Goal: Task Accomplishment & Management: Use online tool/utility

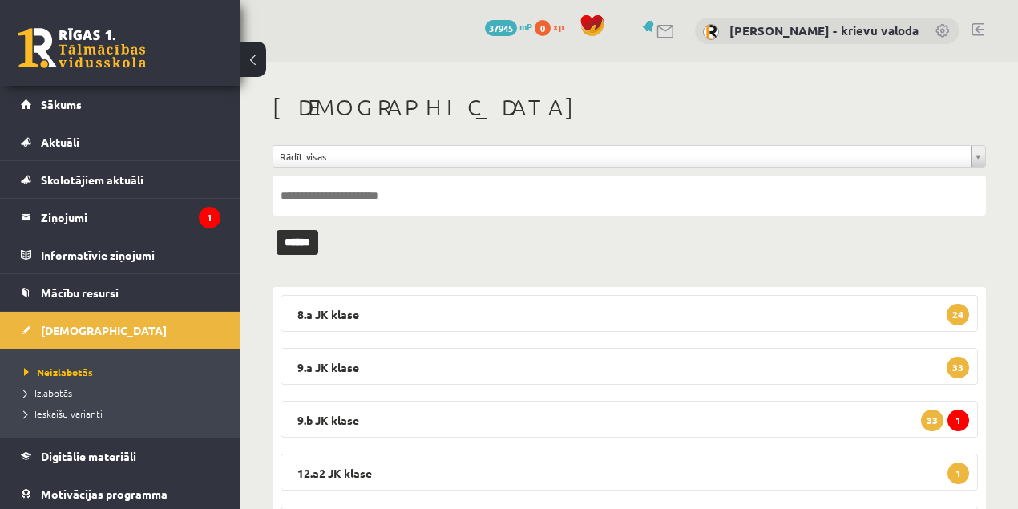
scroll to position [142, 0]
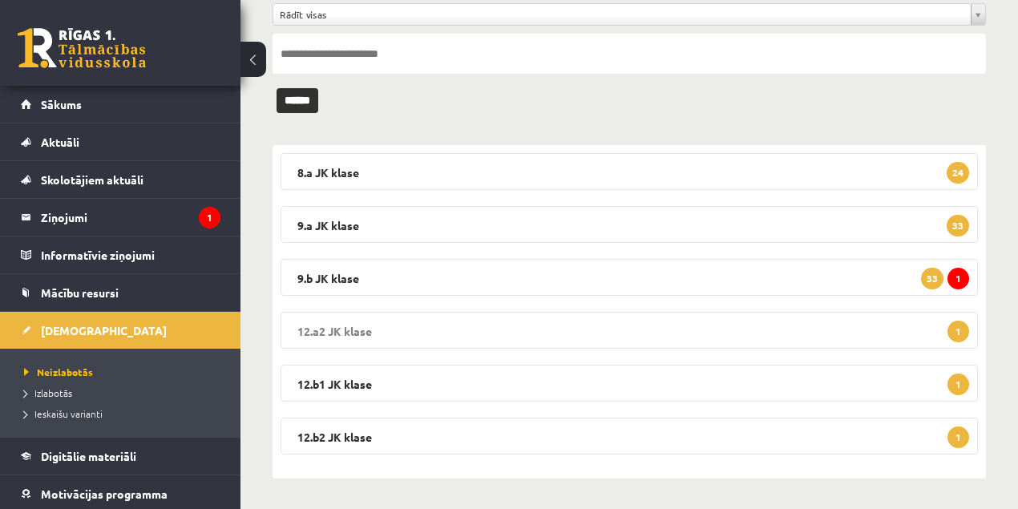
click at [338, 332] on legend "12.a2 JK klase 1" at bounding box center [628, 330] width 697 height 37
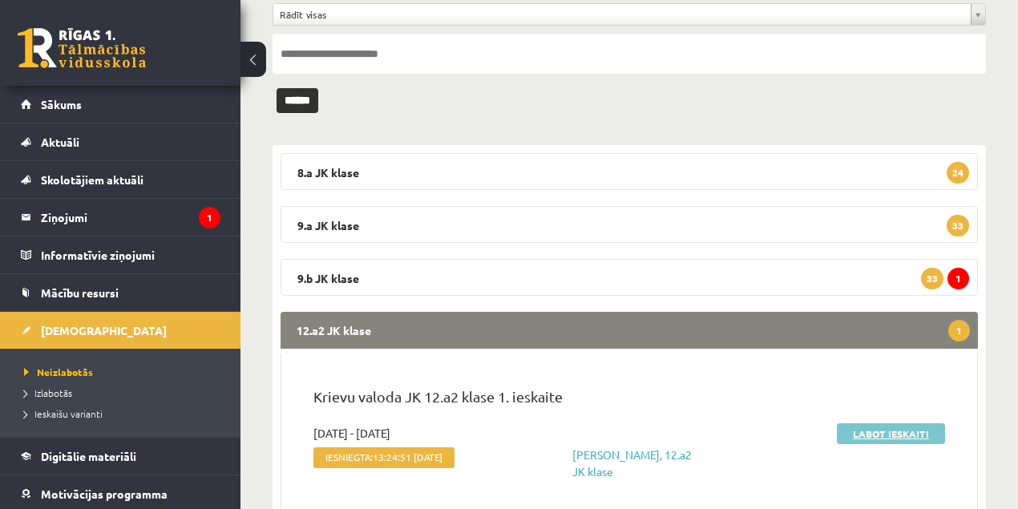
click at [902, 434] on link "Labot ieskaiti" at bounding box center [891, 433] width 108 height 21
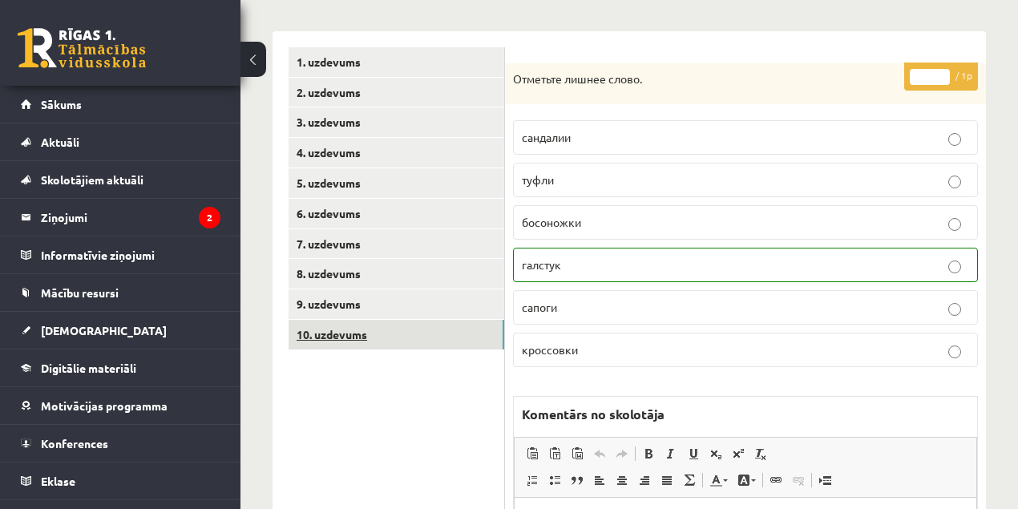
click at [330, 337] on link "10. uzdevums" at bounding box center [396, 335] width 216 height 30
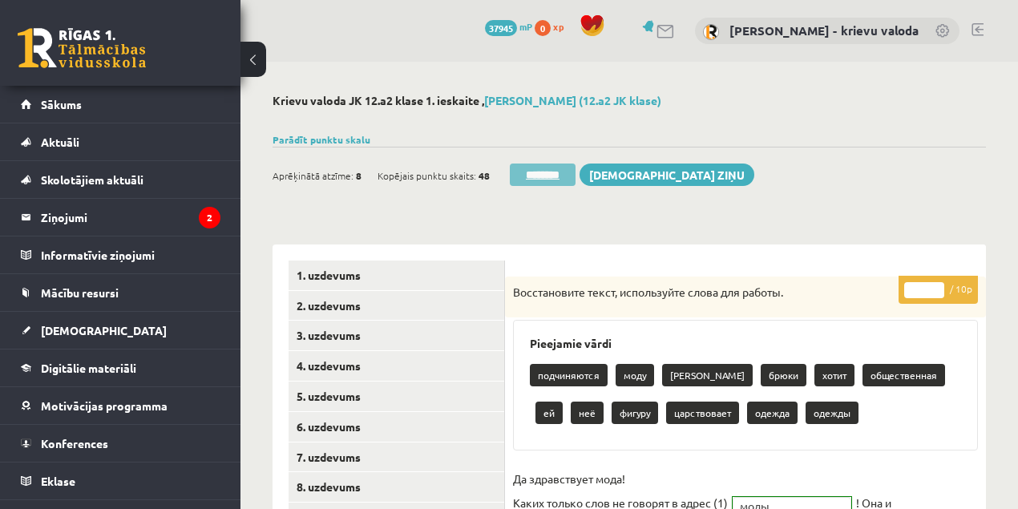
click at [550, 175] on input "********" at bounding box center [543, 174] width 66 height 22
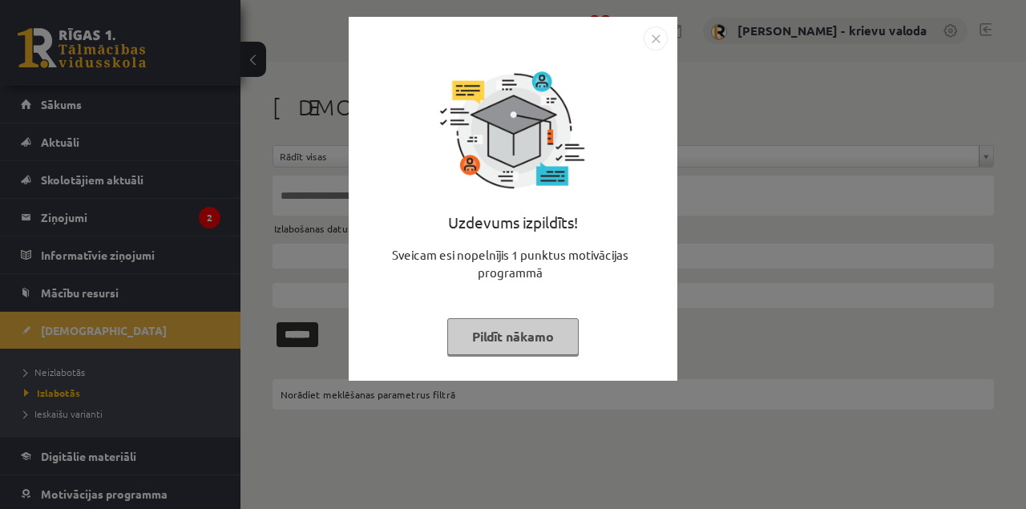
click at [486, 344] on button "Pildīt nākamo" at bounding box center [512, 336] width 131 height 37
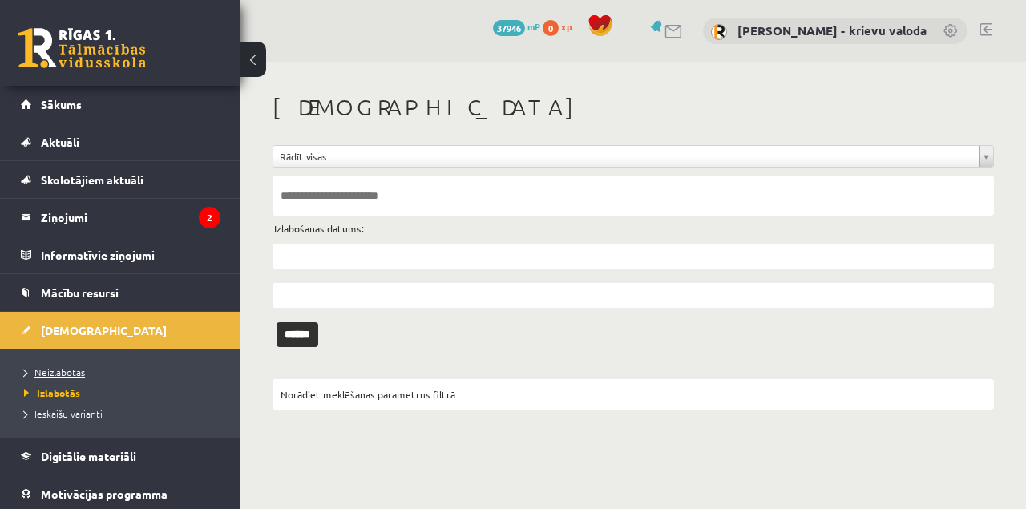
click at [72, 372] on span "Neizlabotās" at bounding box center [54, 371] width 61 height 13
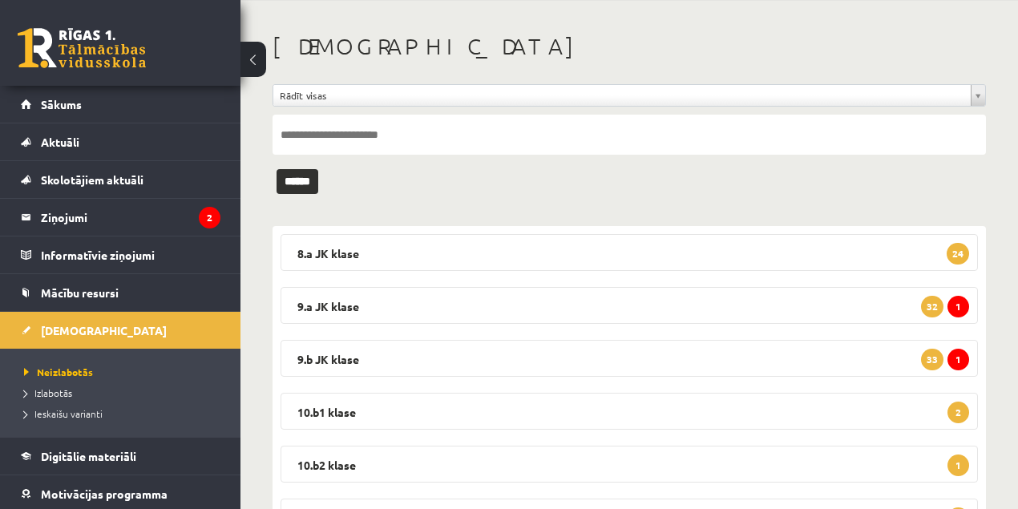
scroll to position [195, 0]
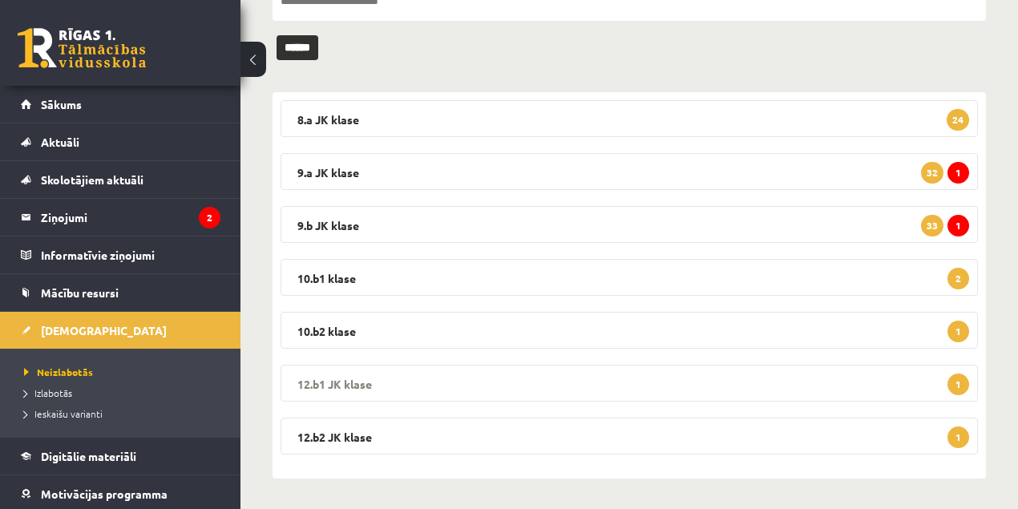
click at [343, 385] on legend "12.b1 JK klase 1" at bounding box center [628, 383] width 697 height 37
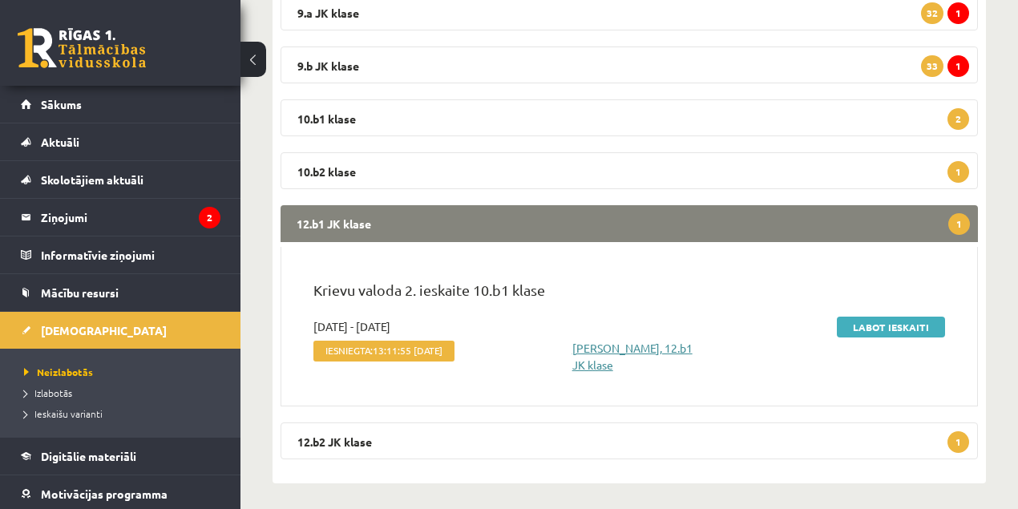
scroll to position [355, 0]
click at [886, 329] on link "Labot ieskaiti" at bounding box center [891, 326] width 108 height 21
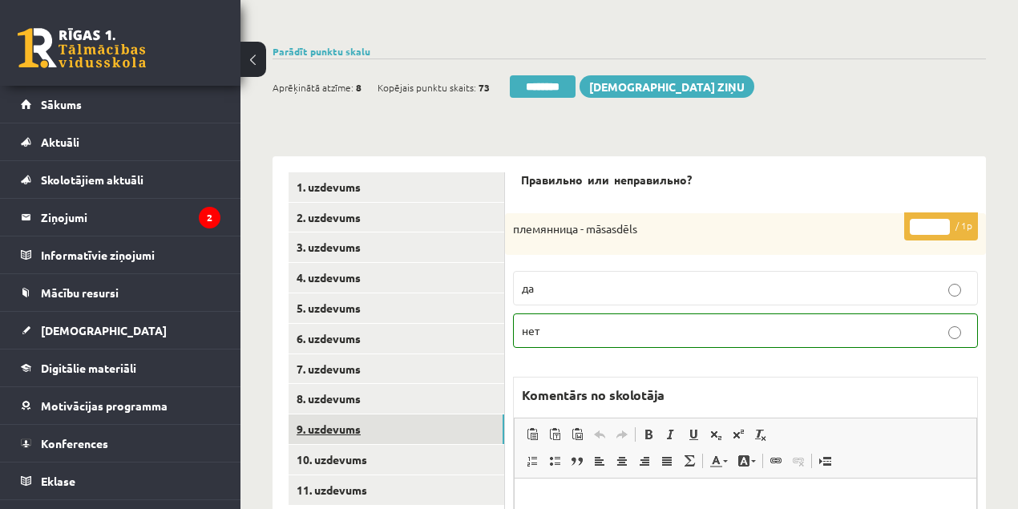
click at [333, 429] on link "9. uzdevums" at bounding box center [396, 429] width 216 height 30
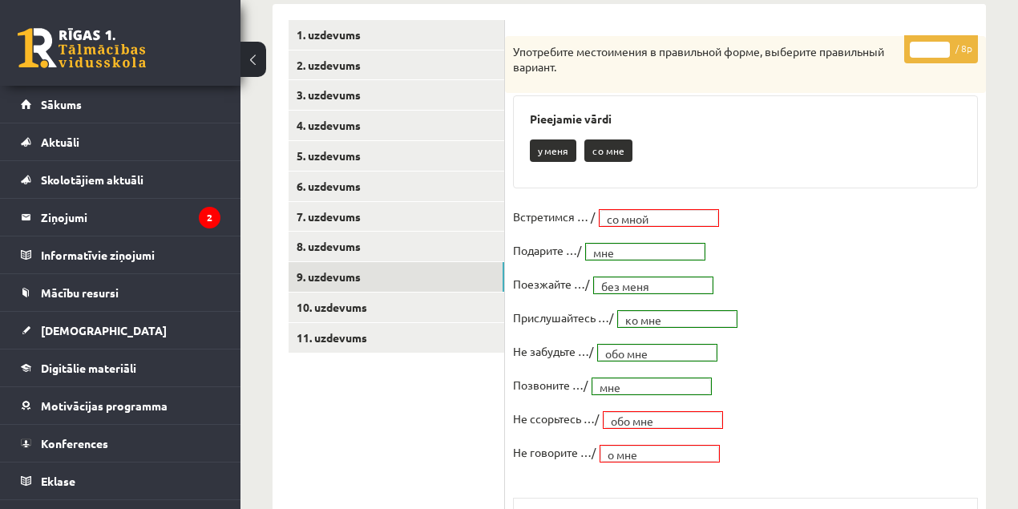
scroll to position [321, 0]
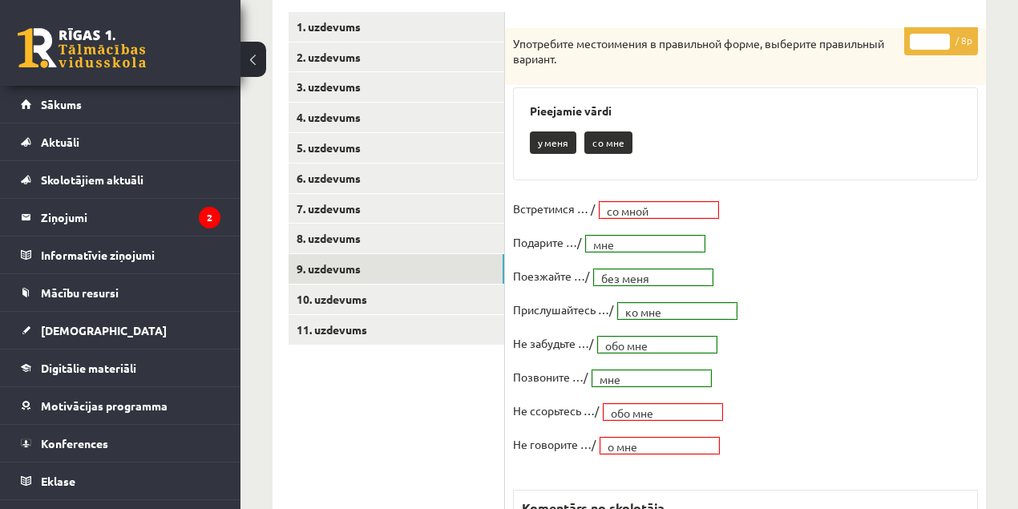
click at [942, 35] on input "*" at bounding box center [929, 42] width 40 height 16
type input "*"
click at [942, 36] on input "*" at bounding box center [929, 42] width 40 height 16
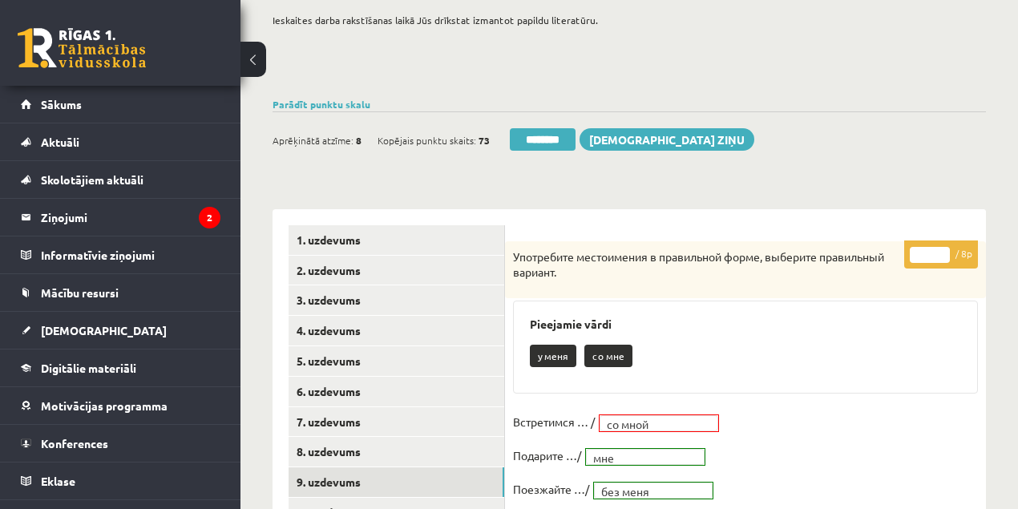
scroll to position [107, 0]
click at [320, 241] on link "1. uzdevums" at bounding box center [396, 241] width 216 height 30
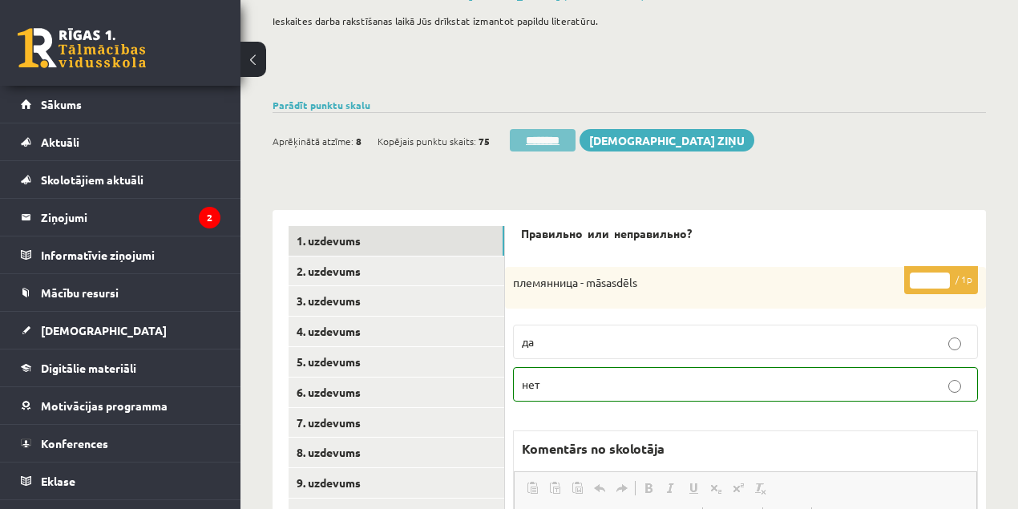
scroll to position [0, 0]
click at [542, 142] on input "********" at bounding box center [543, 140] width 66 height 22
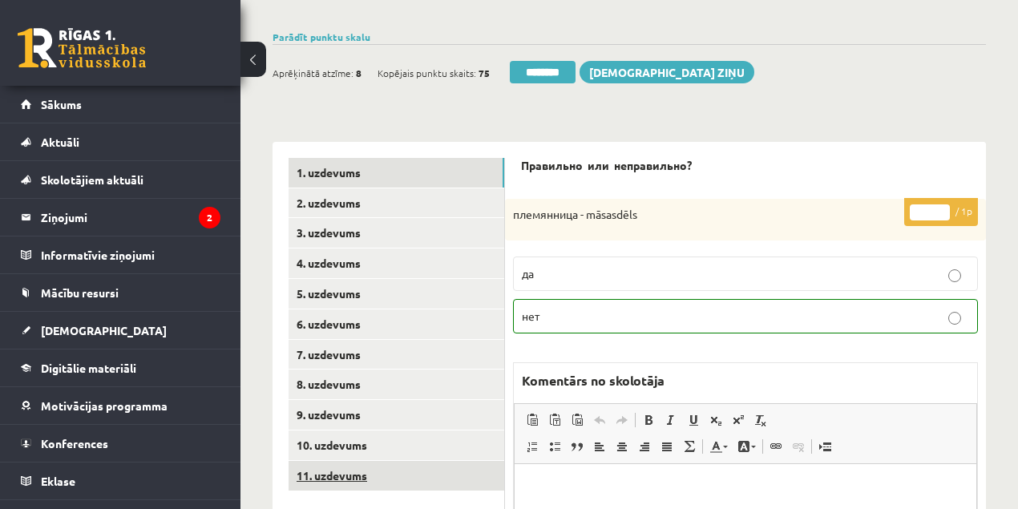
scroll to position [321, 0]
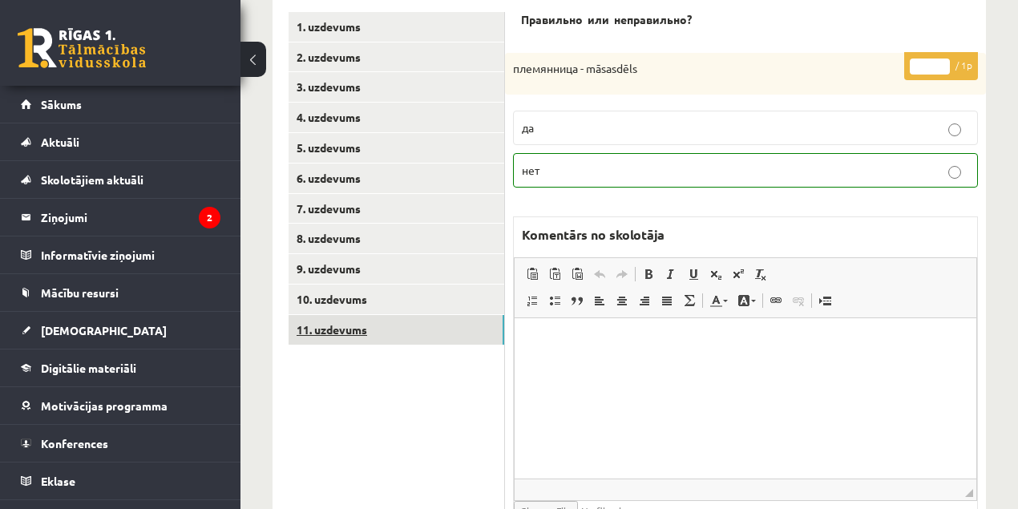
click at [338, 332] on link "11. uzdevums" at bounding box center [396, 330] width 216 height 30
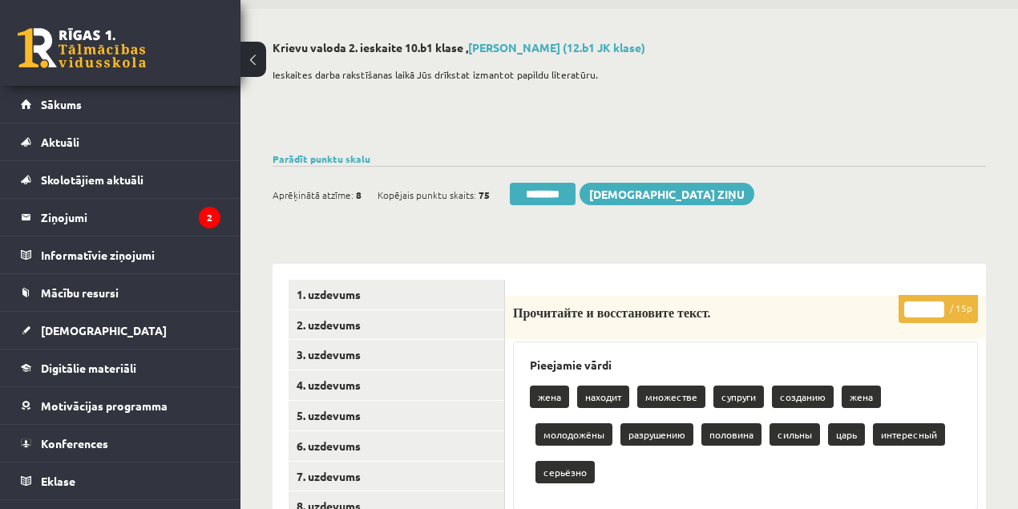
scroll to position [0, 0]
click at [547, 195] on input "********" at bounding box center [543, 194] width 66 height 22
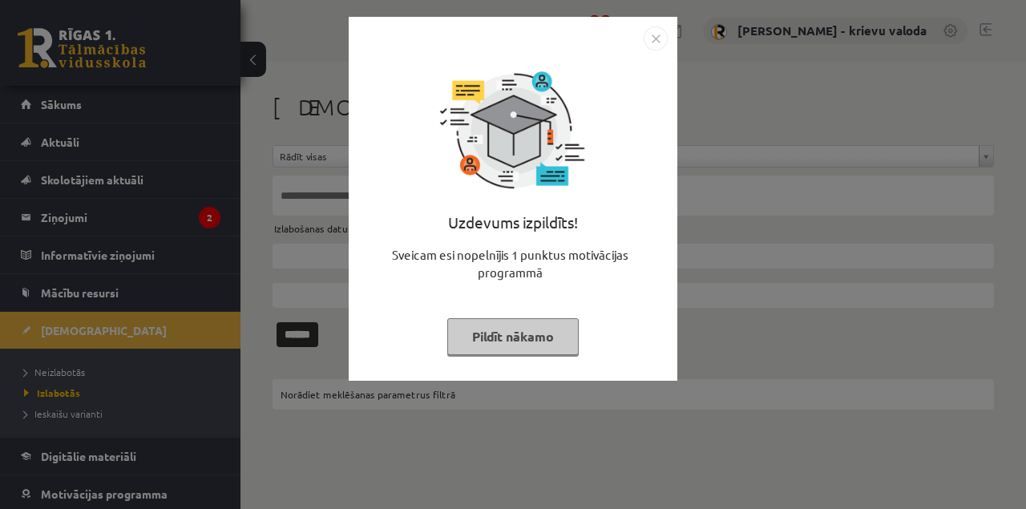
click at [486, 349] on button "Pildīt nākamo" at bounding box center [512, 336] width 131 height 37
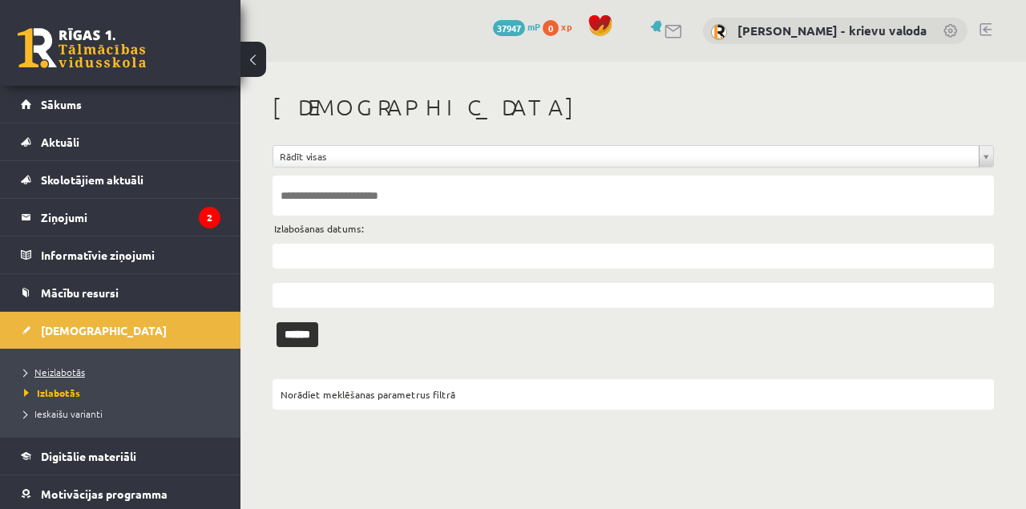
click at [48, 370] on span "Neizlabotās" at bounding box center [54, 371] width 61 height 13
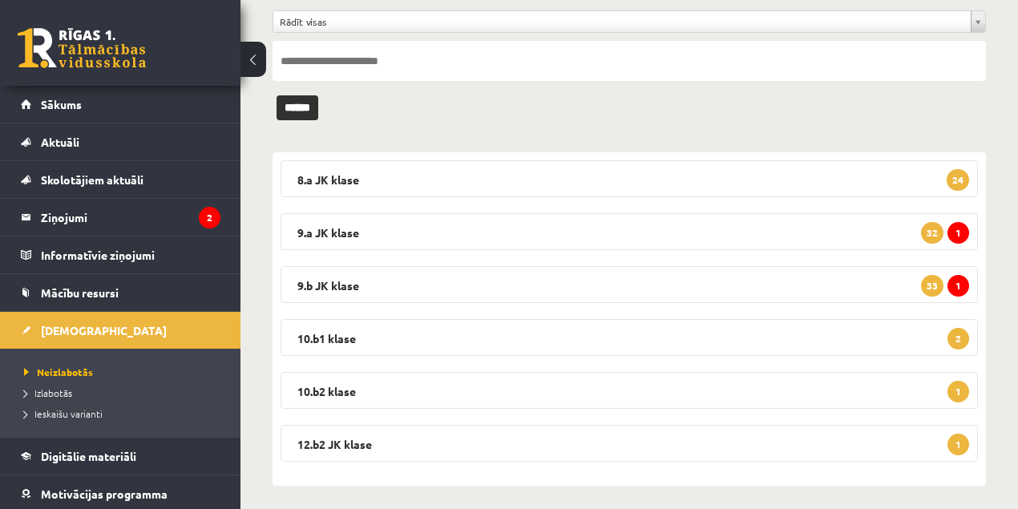
scroll to position [142, 0]
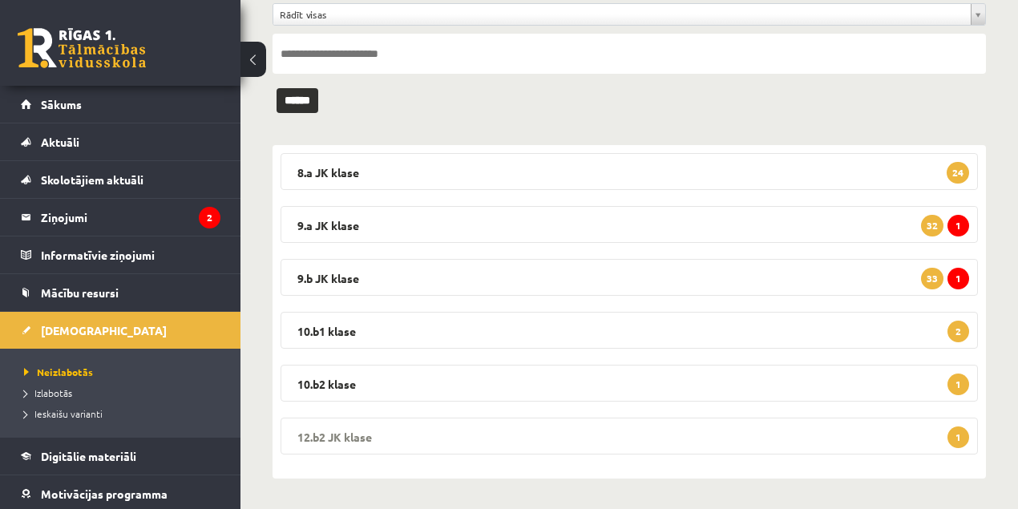
click at [352, 434] on legend "12.b2 JK klase 1" at bounding box center [628, 435] width 697 height 37
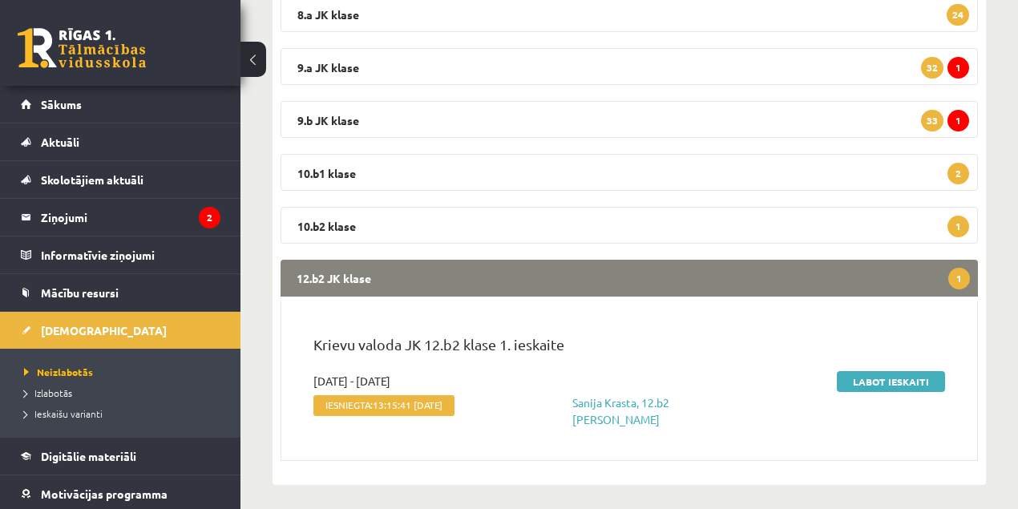
scroll to position [306, 0]
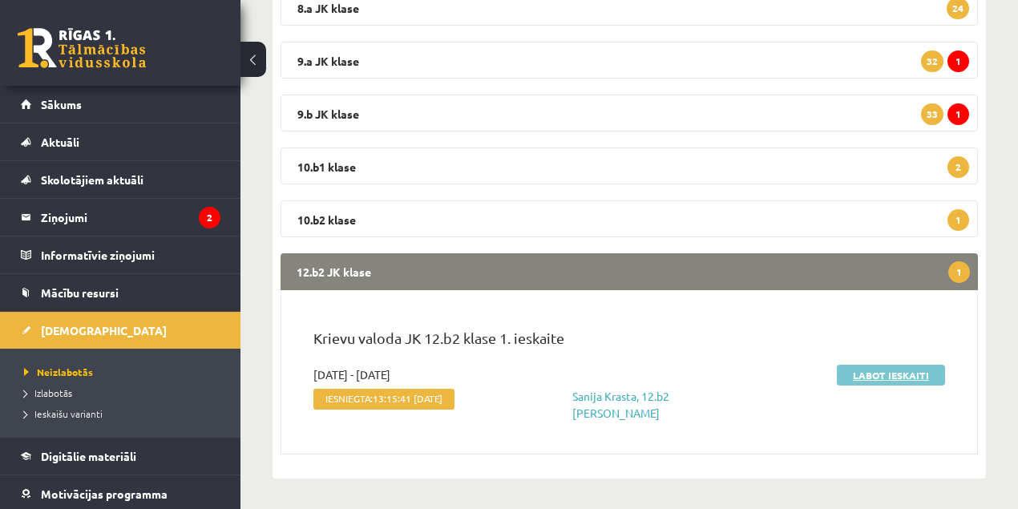
click at [870, 378] on link "Labot ieskaiti" at bounding box center [891, 375] width 108 height 21
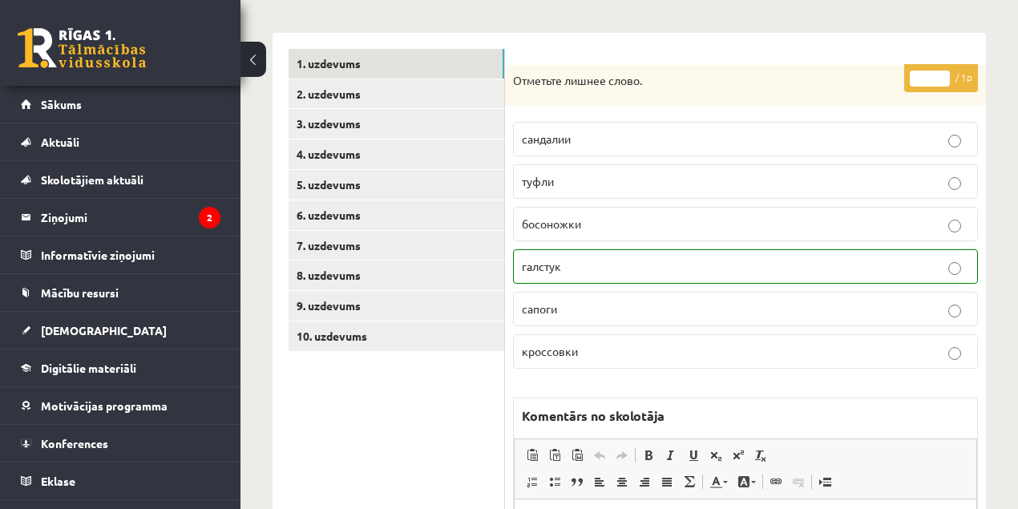
scroll to position [213, 0]
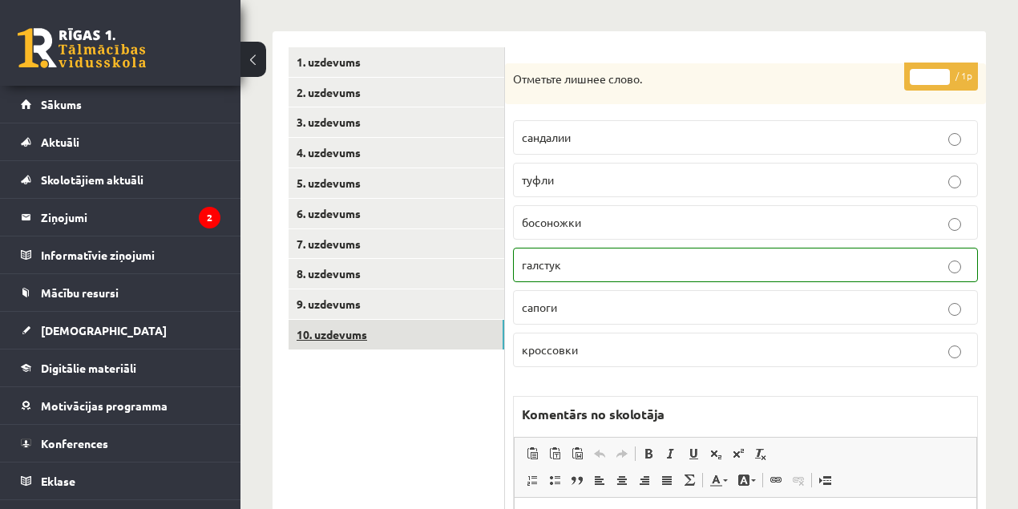
click at [343, 337] on link "10. uzdevums" at bounding box center [396, 335] width 216 height 30
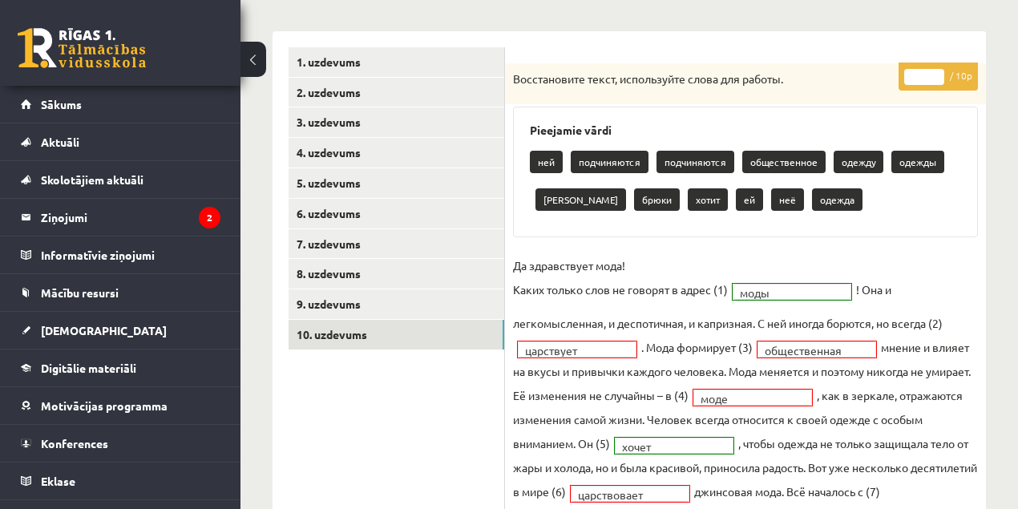
scroll to position [0, 0]
type input "*"
click at [935, 73] on input "*" at bounding box center [924, 77] width 40 height 16
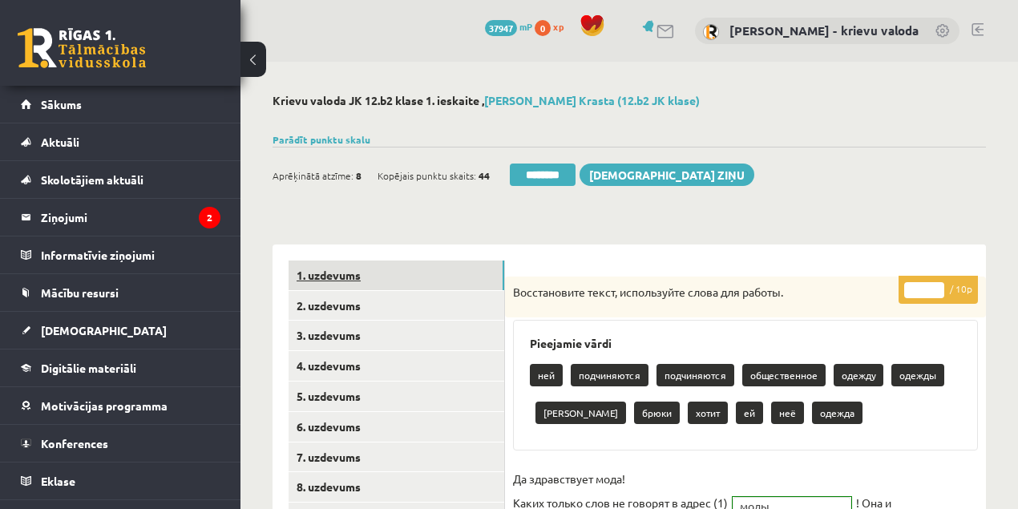
click at [327, 276] on link "1. uzdevums" at bounding box center [396, 275] width 216 height 30
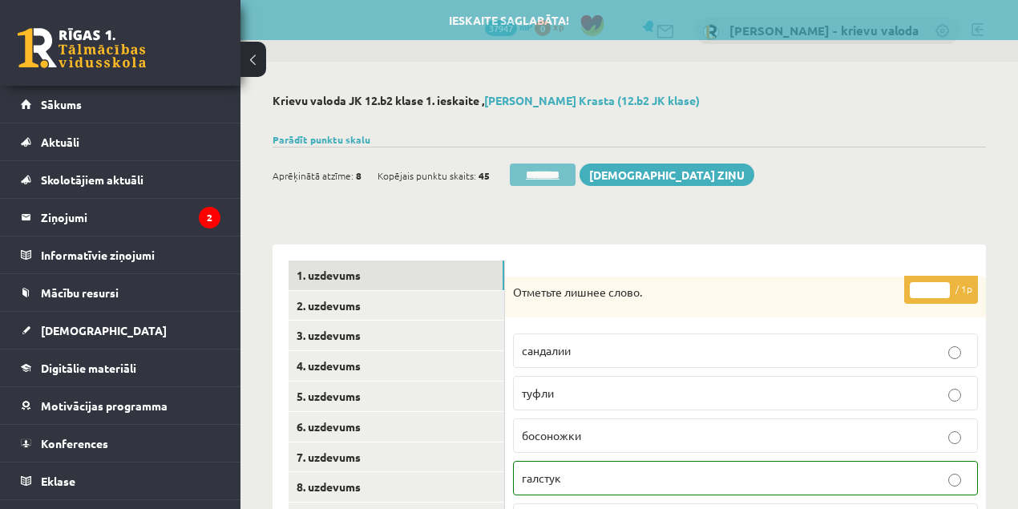
click at [549, 175] on input "********" at bounding box center [543, 174] width 66 height 22
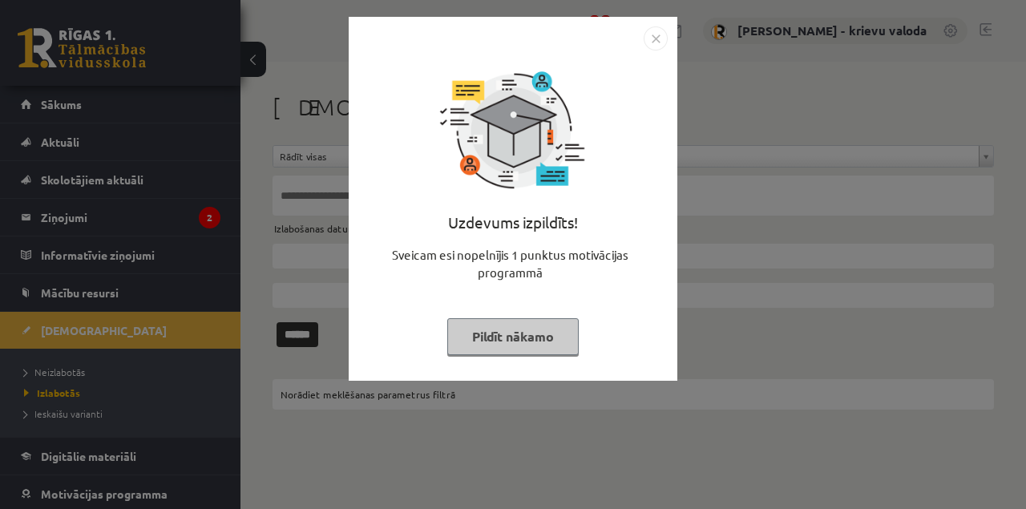
click at [548, 341] on button "Pildīt nākamo" at bounding box center [512, 336] width 131 height 37
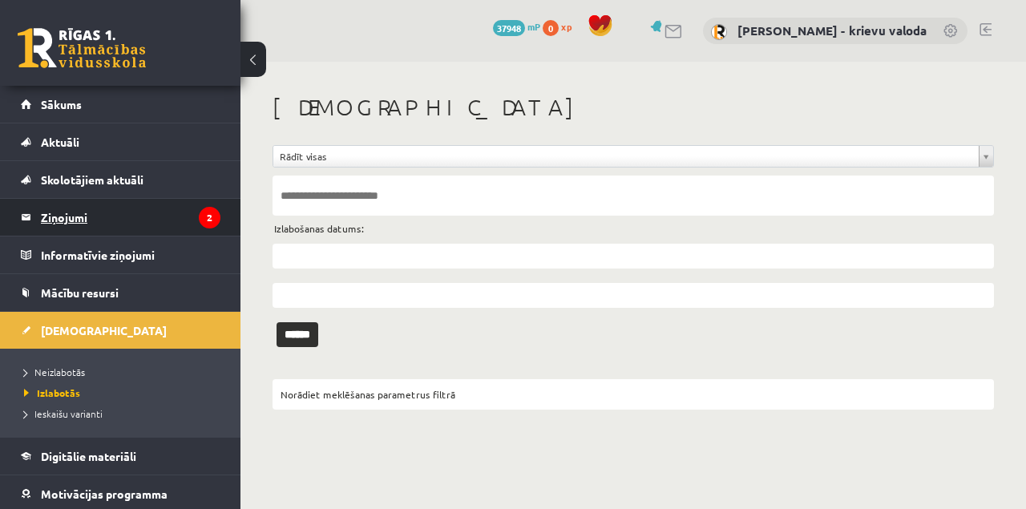
click at [71, 217] on legend "Ziņojumi 2" at bounding box center [130, 217] width 179 height 37
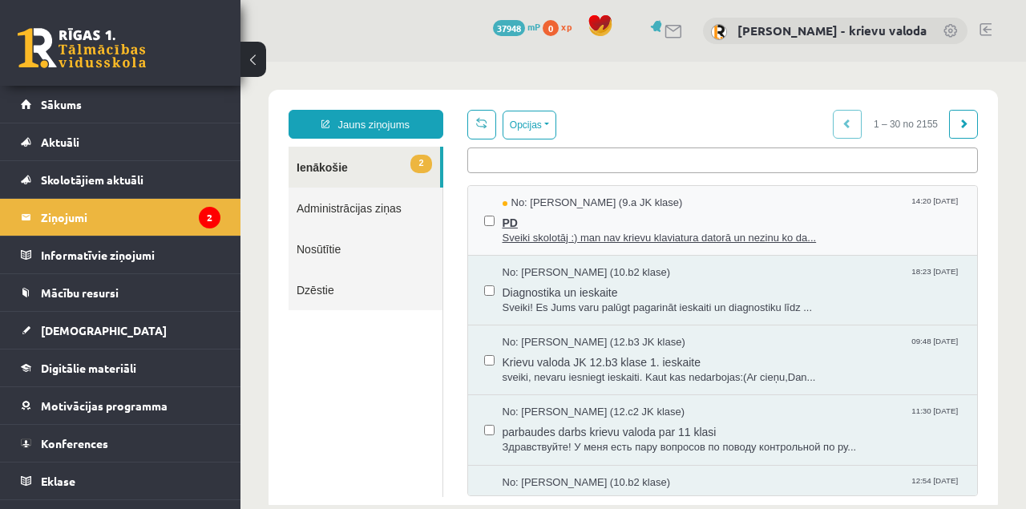
click at [707, 240] on span "Sveiki skolotāj :) man nav krievu klaviatura datorā un nezinu ko da..." at bounding box center [731, 238] width 459 height 15
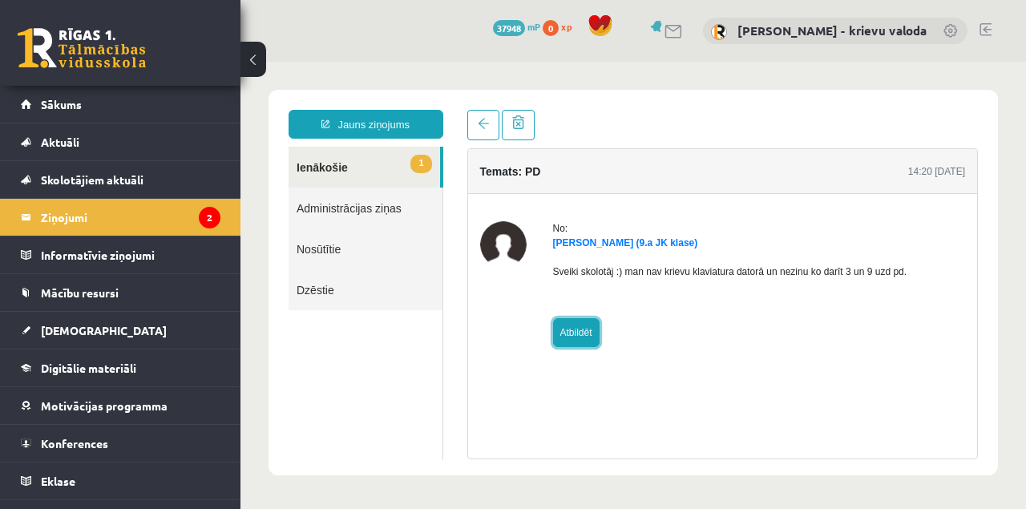
click at [582, 335] on link "Atbildēt" at bounding box center [576, 332] width 46 height 29
type input "******"
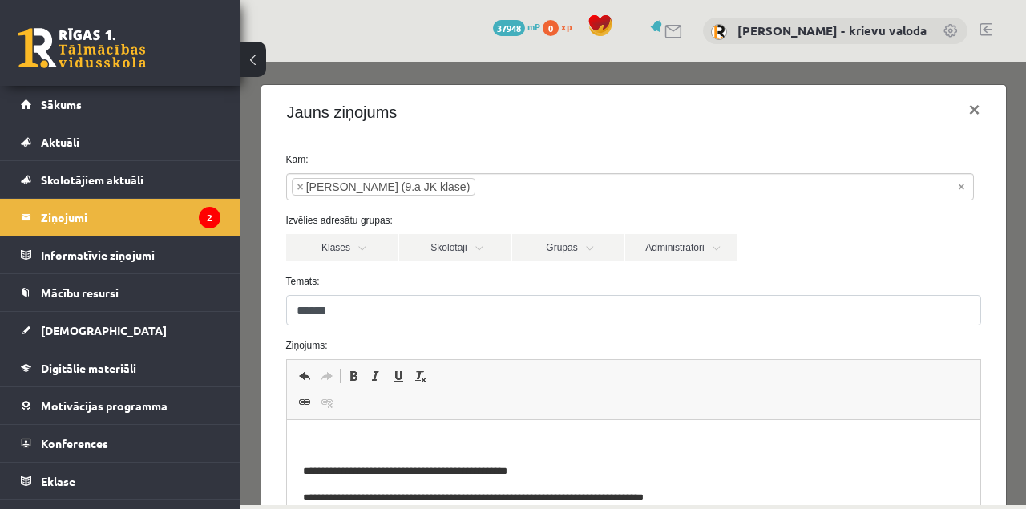
click at [408, 434] on html "**********" at bounding box center [632, 471] width 693 height 103
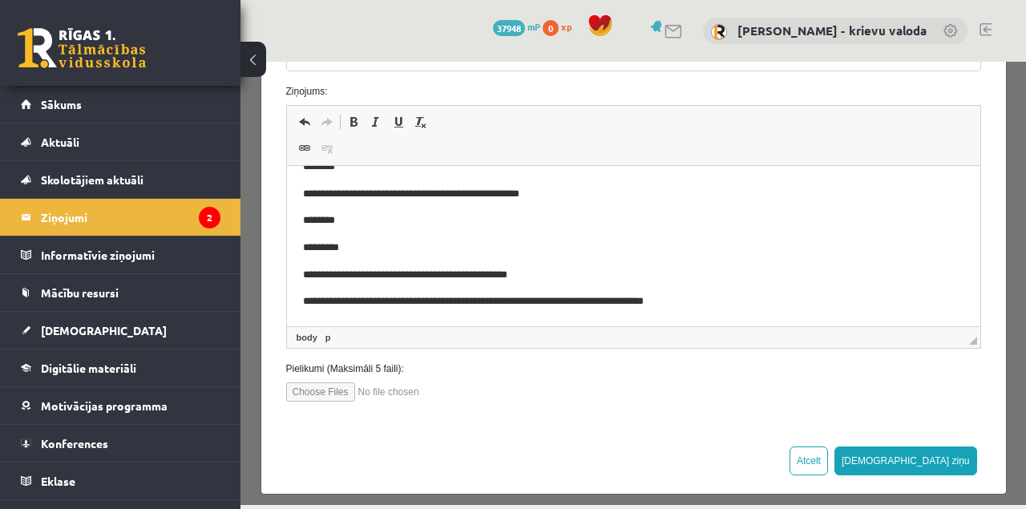
scroll to position [264, 0]
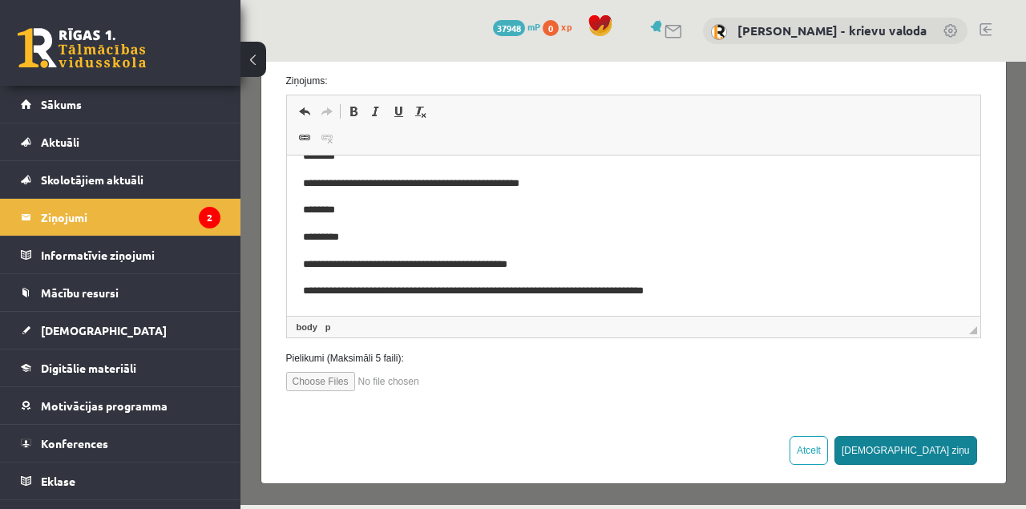
click at [943, 452] on button "Sūtīt ziņu" at bounding box center [905, 450] width 143 height 29
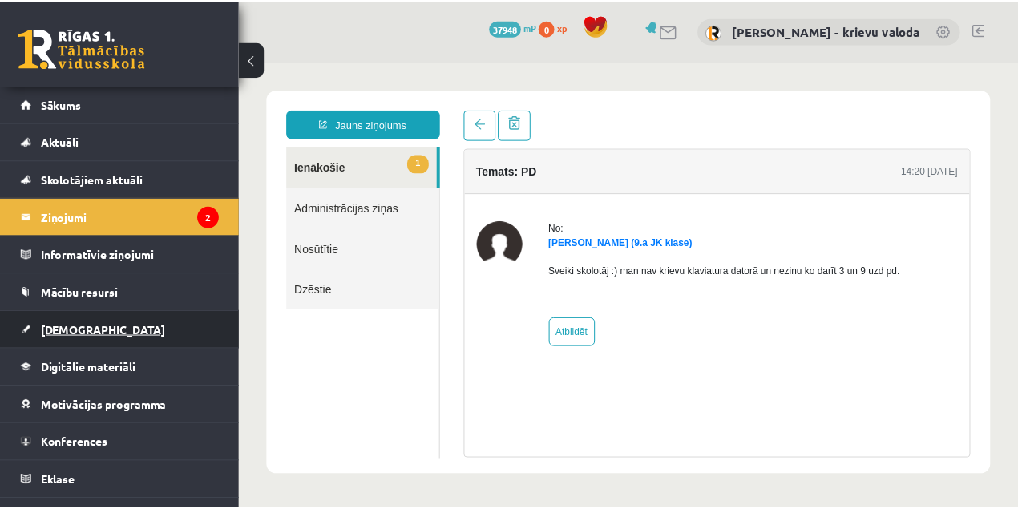
scroll to position [0, 0]
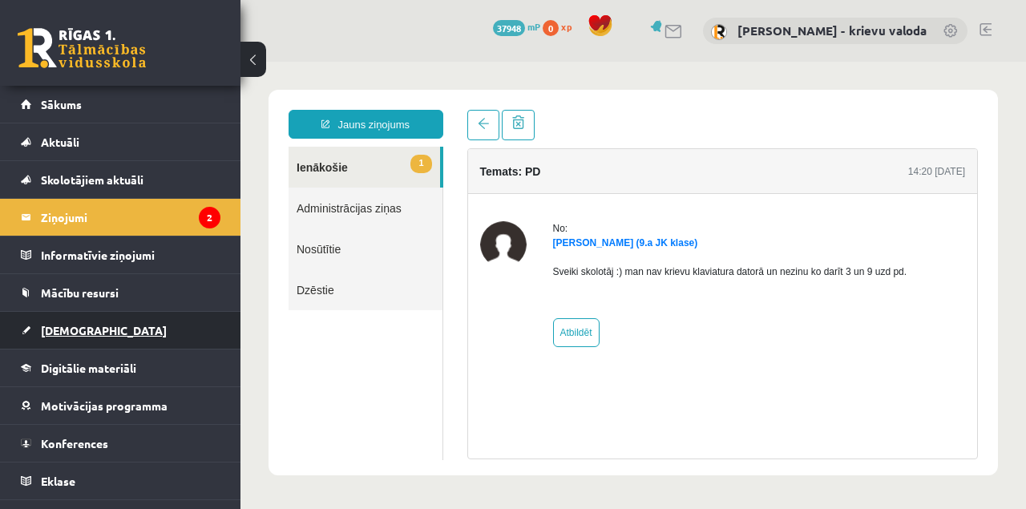
click at [69, 327] on span "[DEMOGRAPHIC_DATA]" at bounding box center [104, 330] width 126 height 14
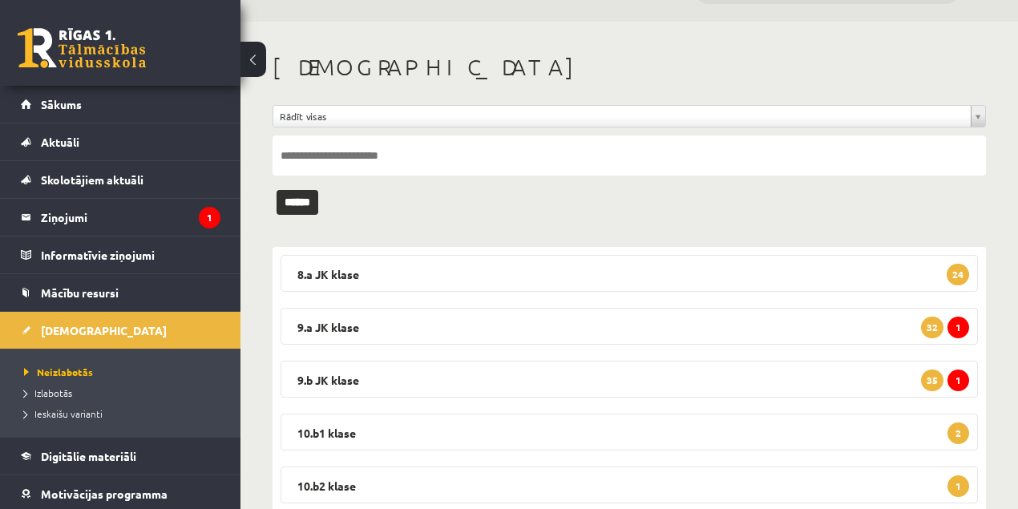
scroll to position [89, 0]
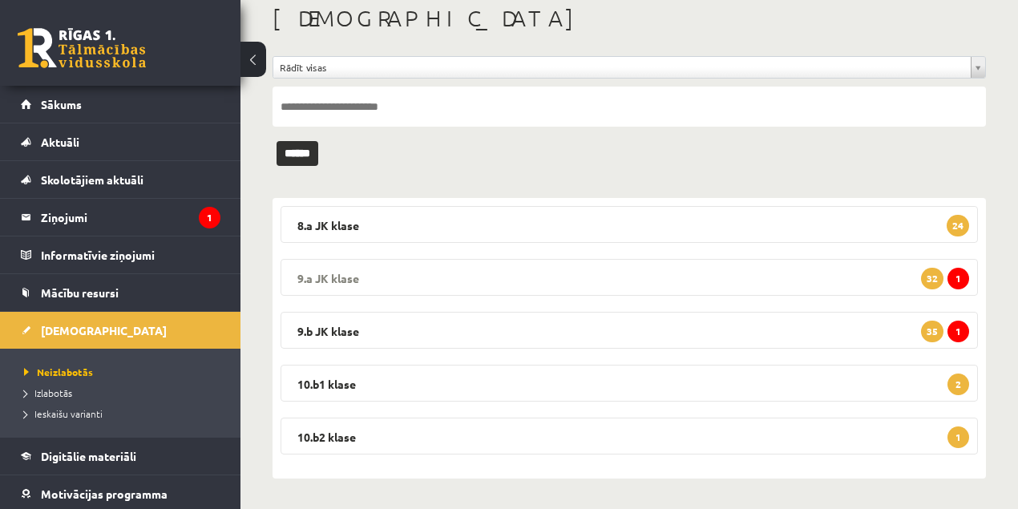
click at [330, 274] on legend "9.a JK klase 1 32" at bounding box center [628, 277] width 697 height 37
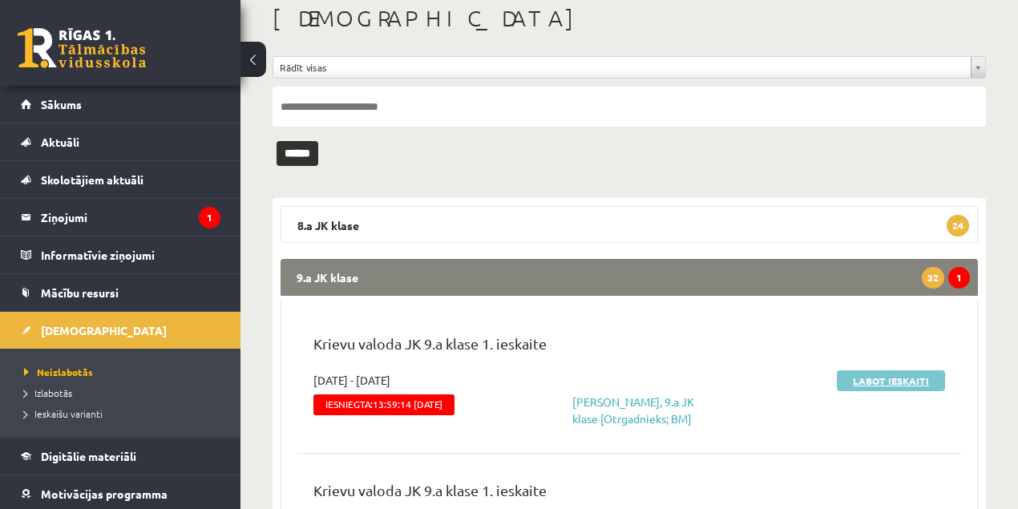
click at [887, 377] on link "Labot ieskaiti" at bounding box center [891, 380] width 108 height 21
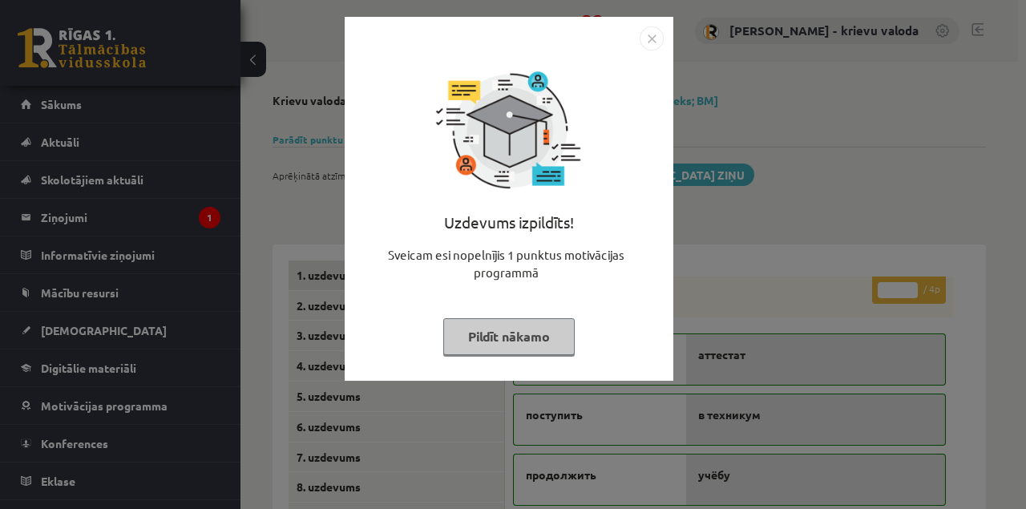
click at [494, 334] on button "Pildīt nākamo" at bounding box center [508, 336] width 131 height 37
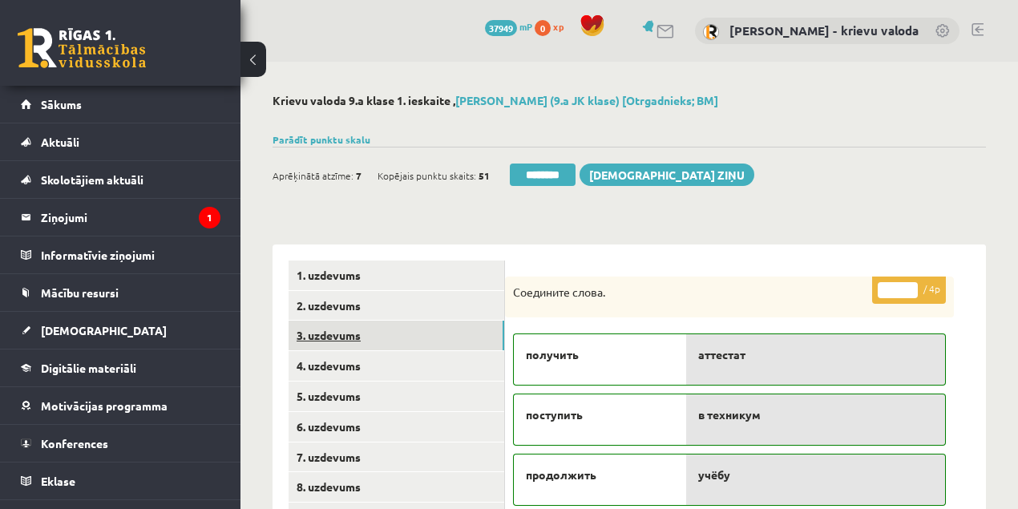
click at [343, 341] on link "3. uzdevums" at bounding box center [396, 336] width 216 height 30
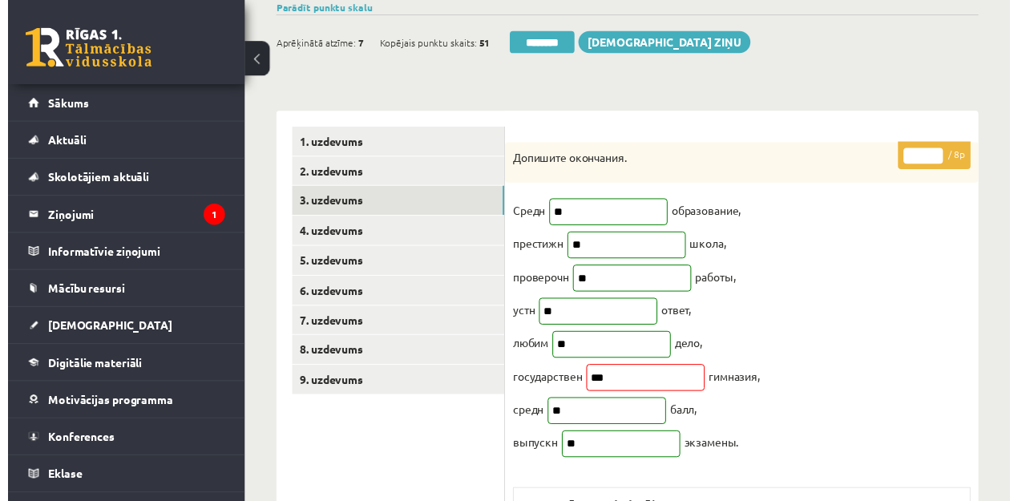
scroll to position [160, 0]
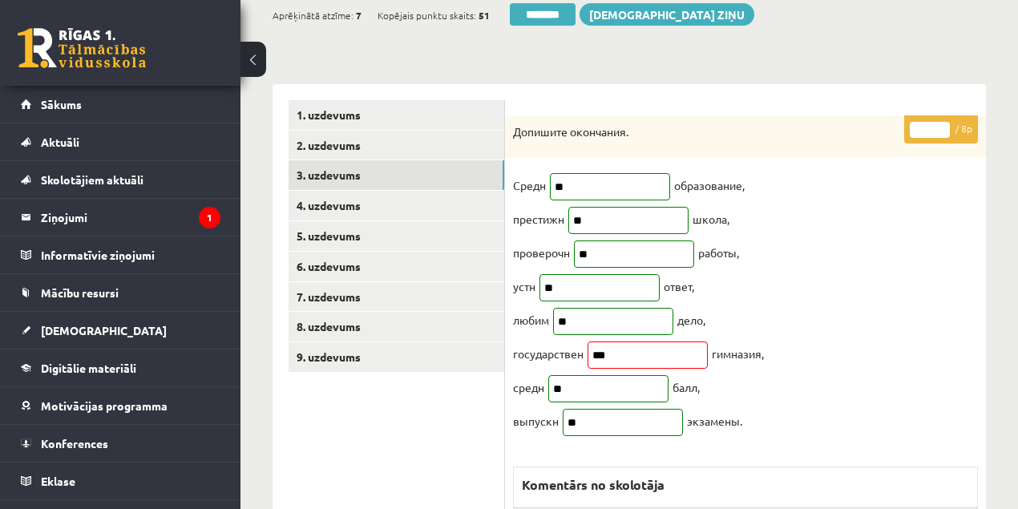
type input "*"
click at [942, 123] on input "*" at bounding box center [929, 130] width 40 height 16
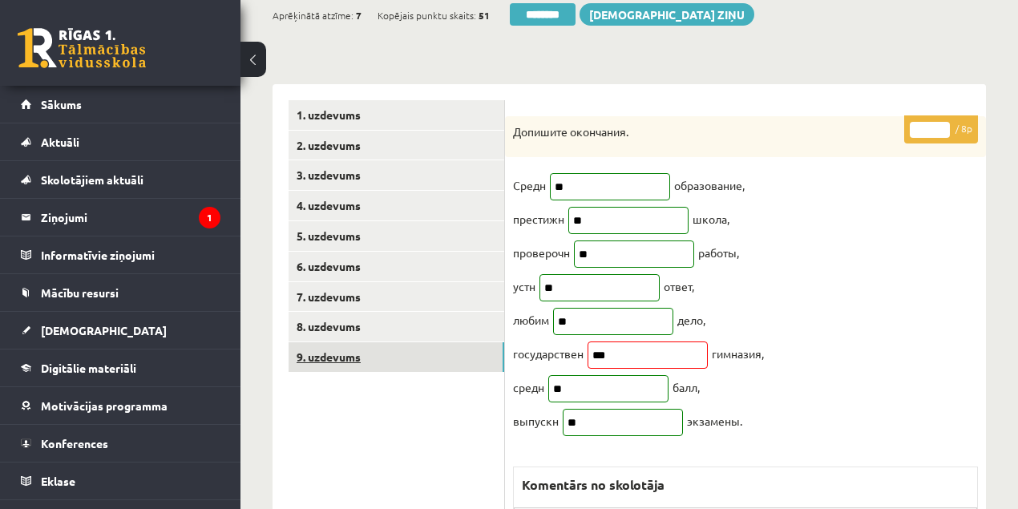
click at [345, 361] on link "9. uzdevums" at bounding box center [396, 357] width 216 height 30
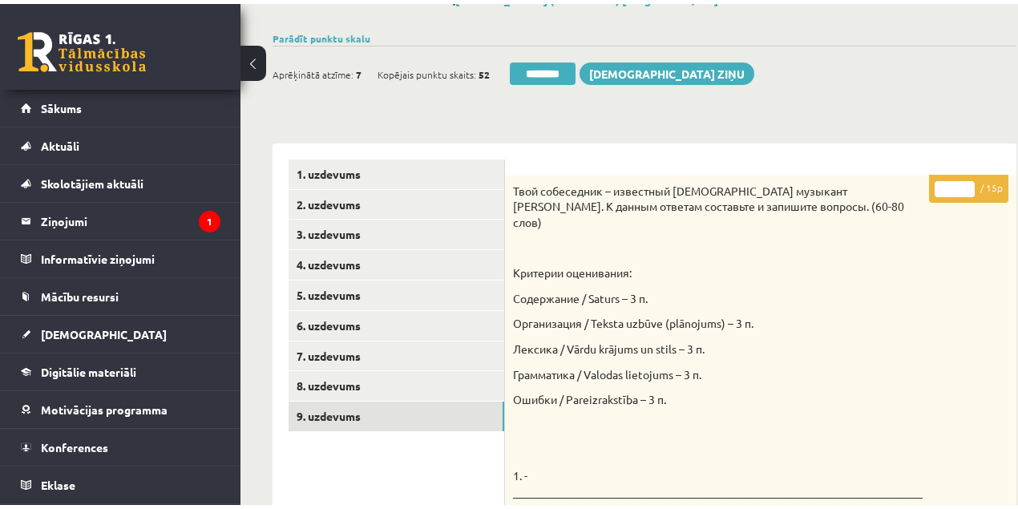
scroll to position [104, 0]
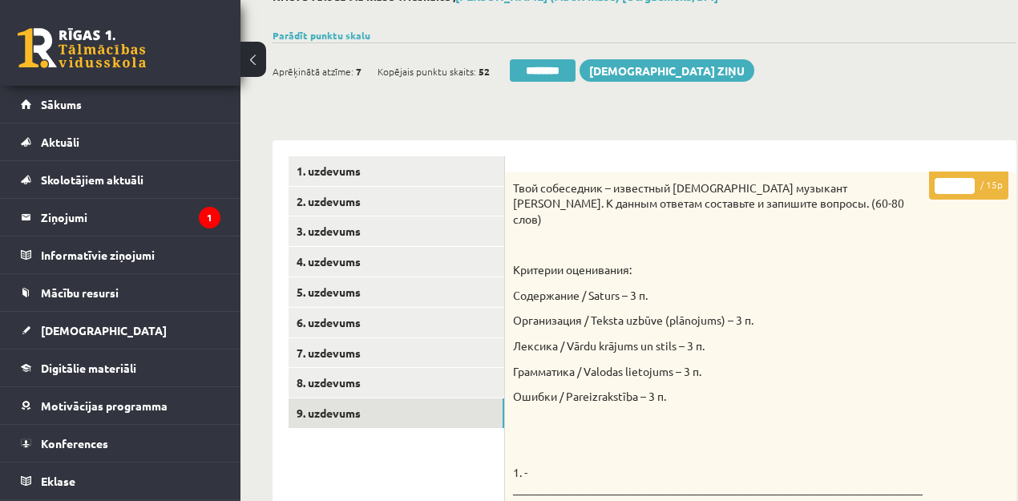
drag, startPoint x: 947, startPoint y: 186, endPoint x: 923, endPoint y: 184, distance: 24.1
click at [929, 184] on p "* / 15p" at bounding box center [968, 185] width 79 height 28
type input "**"
click at [329, 172] on link "1. uzdevums" at bounding box center [396, 171] width 216 height 30
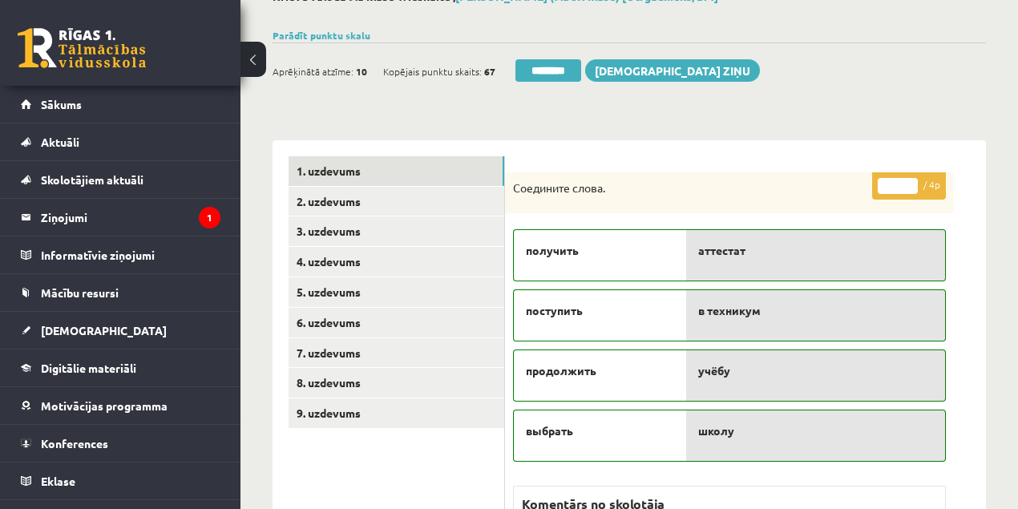
scroll to position [0, 0]
click at [553, 74] on input "********" at bounding box center [548, 70] width 66 height 22
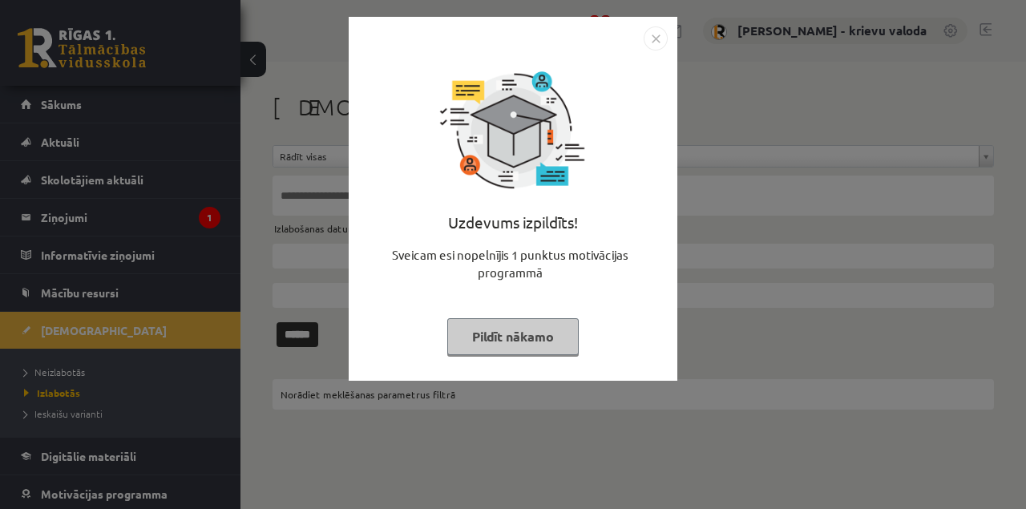
click at [521, 337] on button "Pildīt nākamo" at bounding box center [512, 336] width 131 height 37
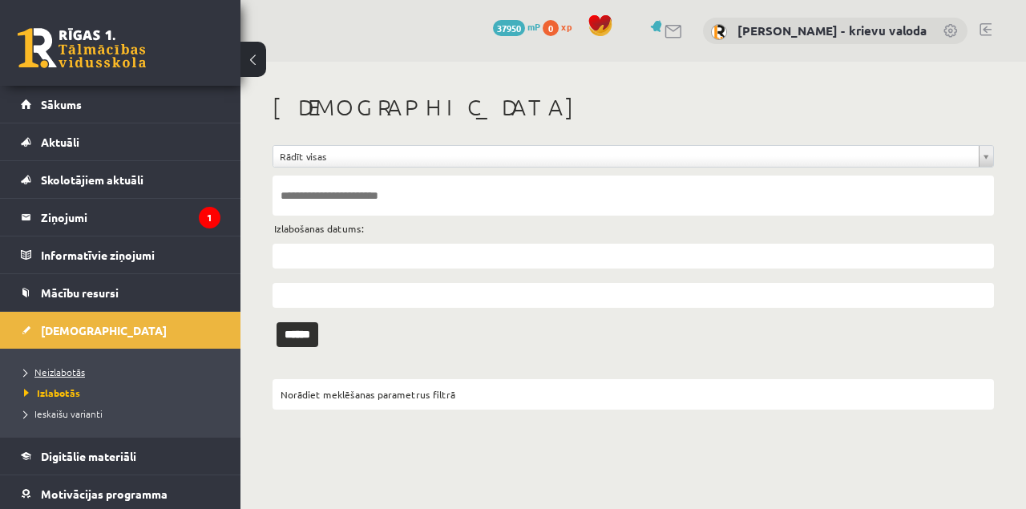
click at [46, 372] on span "Neizlabotās" at bounding box center [54, 371] width 61 height 13
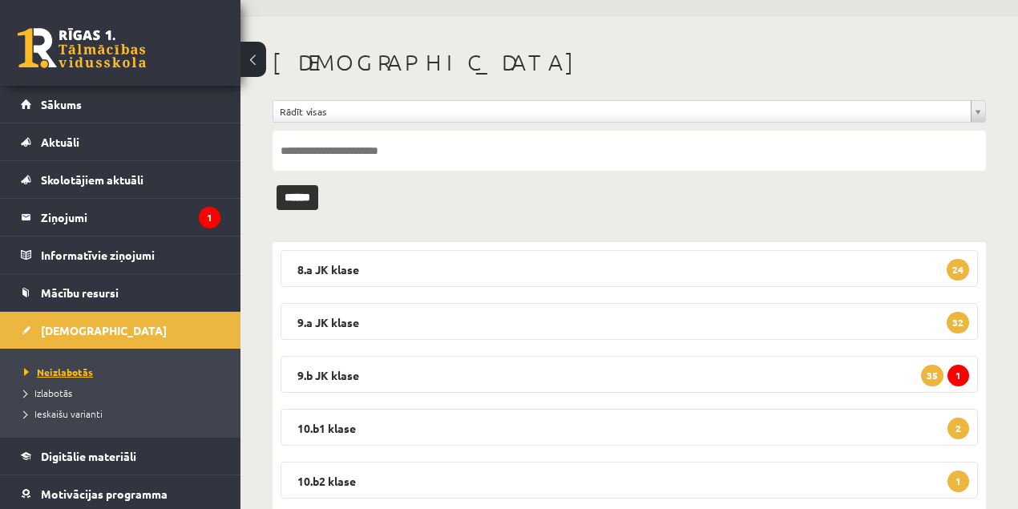
scroll to position [89, 0]
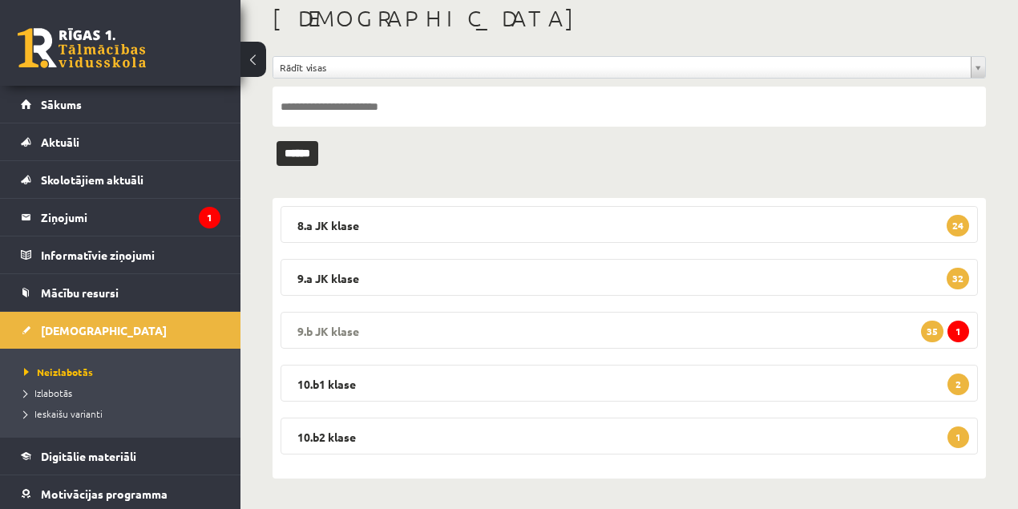
drag, startPoint x: 330, startPoint y: 327, endPoint x: 353, endPoint y: 329, distance: 23.3
click at [334, 327] on legend "9.b JK klase 1 35" at bounding box center [628, 330] width 697 height 37
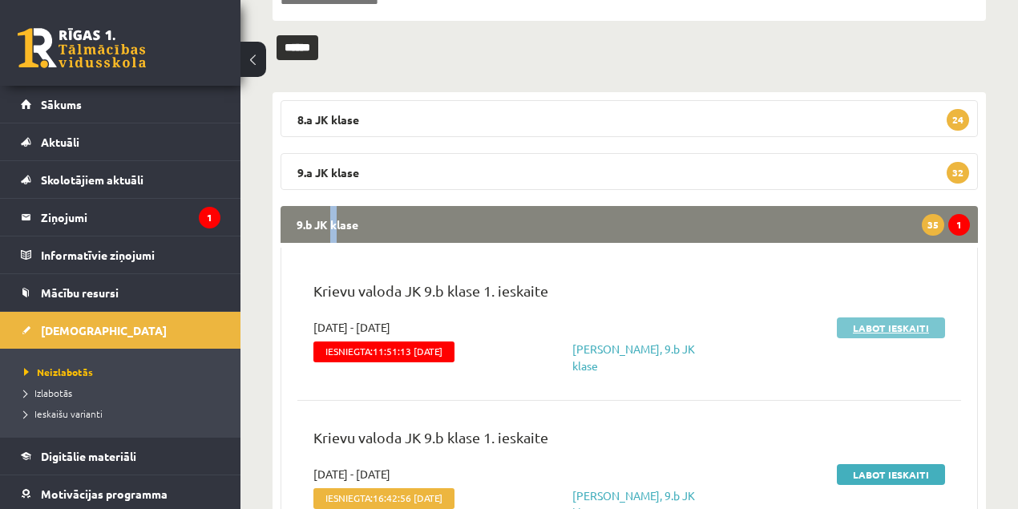
scroll to position [196, 0]
click at [895, 330] on link "Labot ieskaiti" at bounding box center [891, 327] width 108 height 21
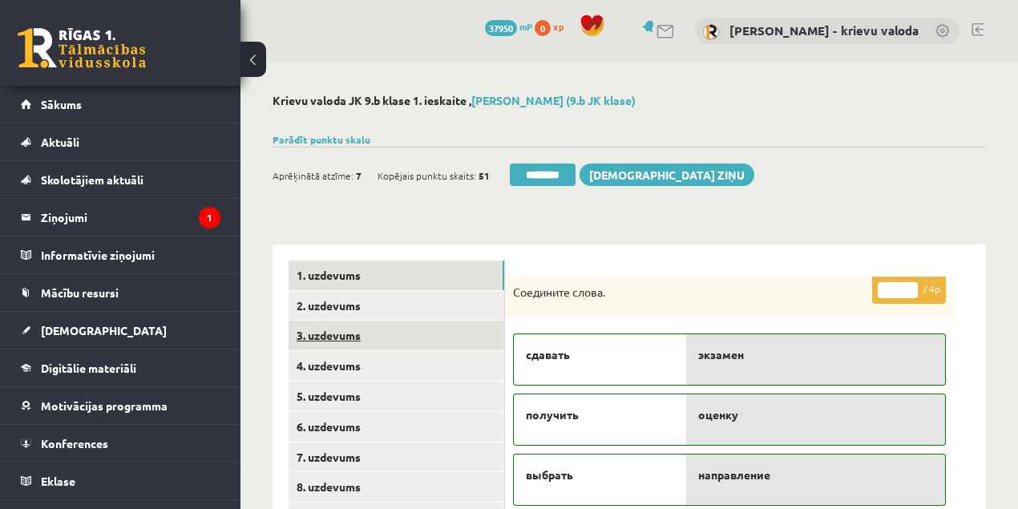
click at [324, 339] on link "3. uzdevums" at bounding box center [396, 336] width 216 height 30
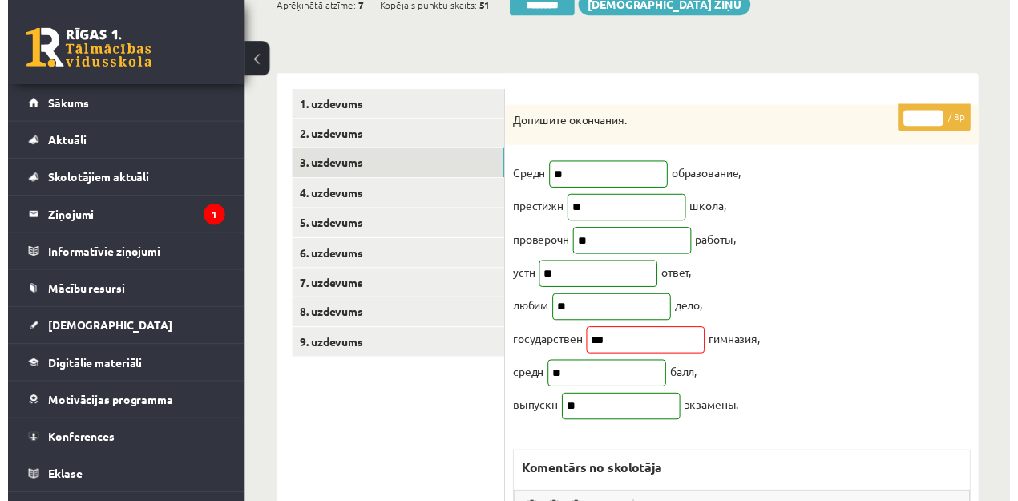
scroll to position [213, 0]
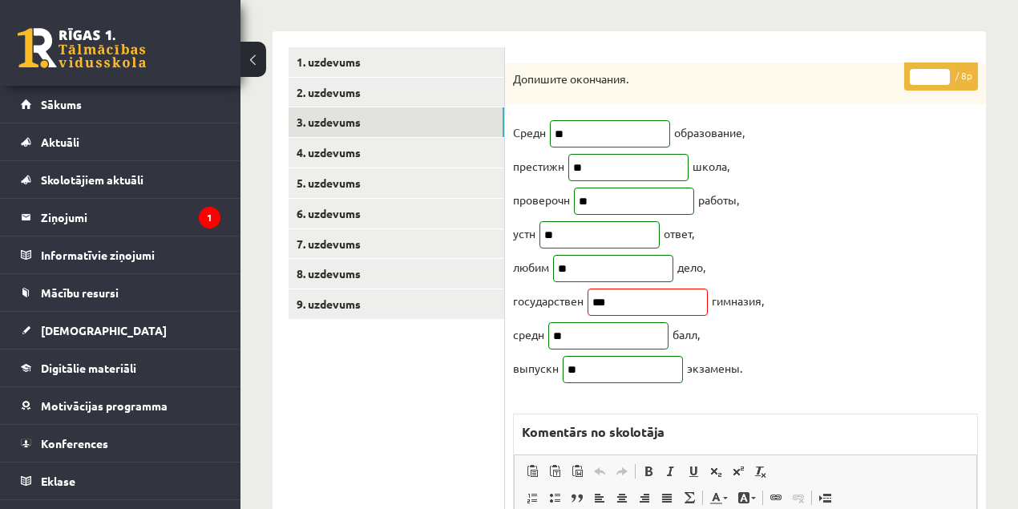
type input "*"
click at [943, 71] on input "*" at bounding box center [929, 77] width 40 height 16
click at [349, 300] on link "9. uzdevums" at bounding box center [396, 304] width 216 height 30
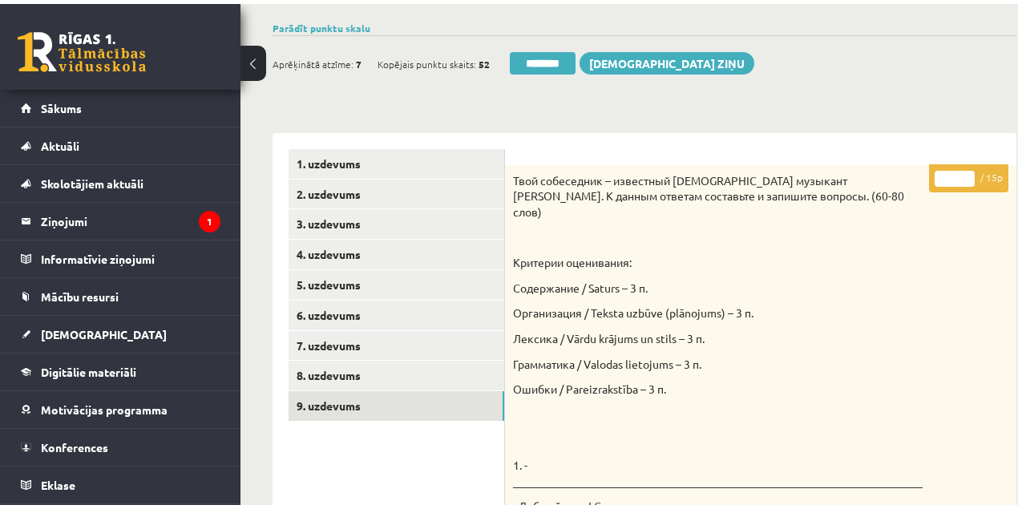
scroll to position [0, 0]
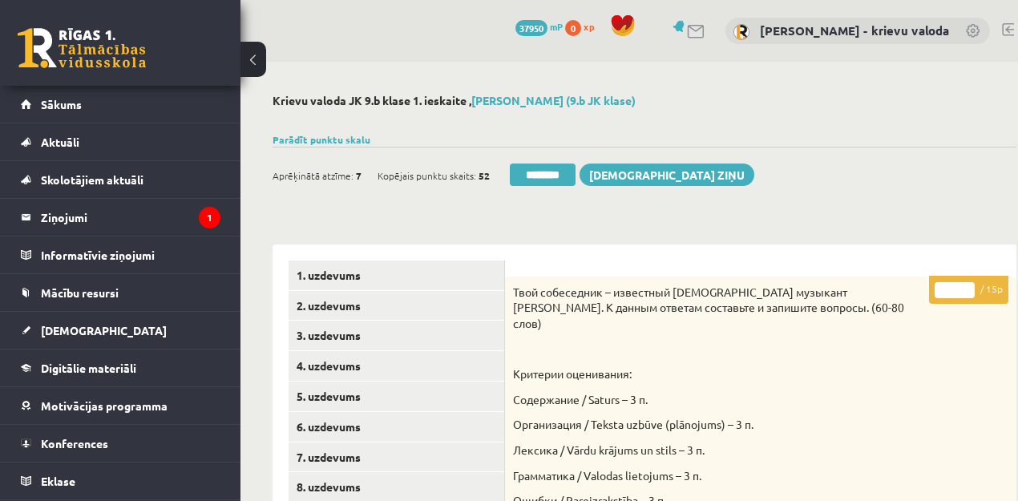
click at [937, 295] on input "*" at bounding box center [954, 290] width 40 height 16
type input "**"
click at [317, 278] on link "1. uzdevums" at bounding box center [396, 275] width 216 height 30
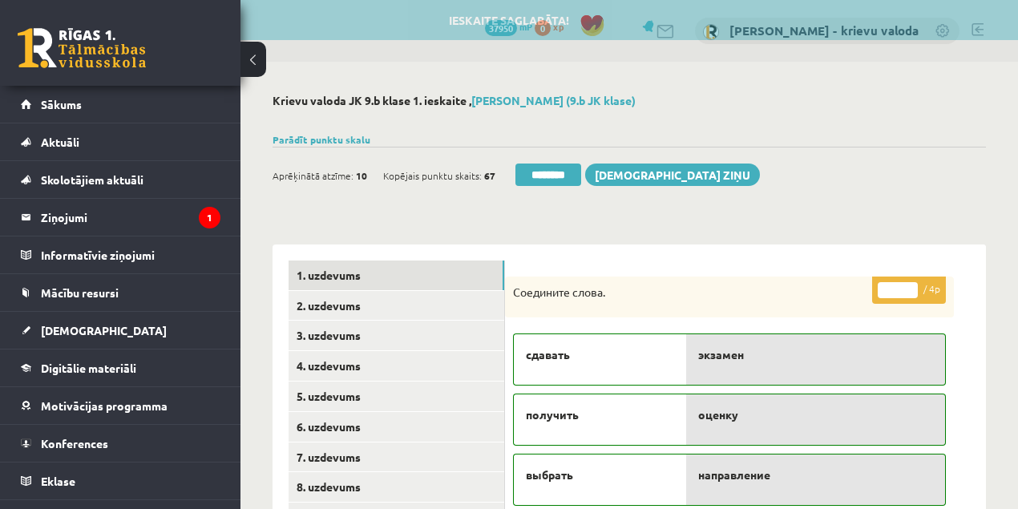
drag, startPoint x: 553, startPoint y: 175, endPoint x: 563, endPoint y: 57, distance: 118.3
click at [553, 175] on input "********" at bounding box center [548, 174] width 66 height 22
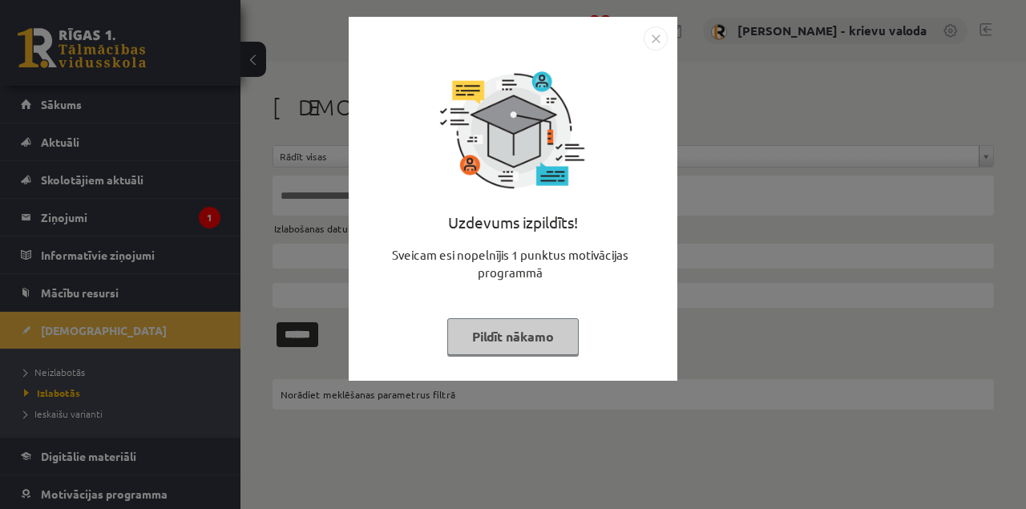
click at [522, 343] on button "Pildīt nākamo" at bounding box center [512, 336] width 131 height 37
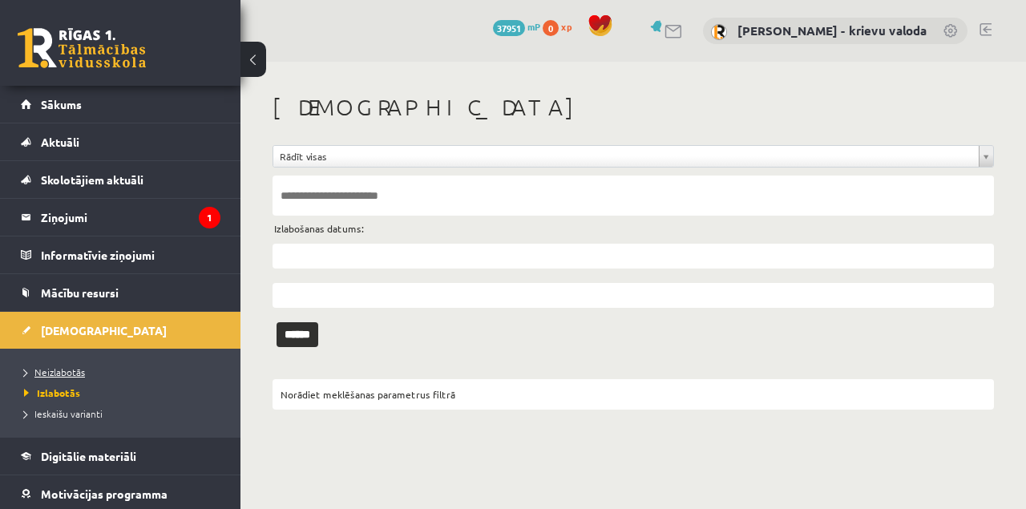
click at [64, 373] on span "Neizlabotās" at bounding box center [54, 371] width 61 height 13
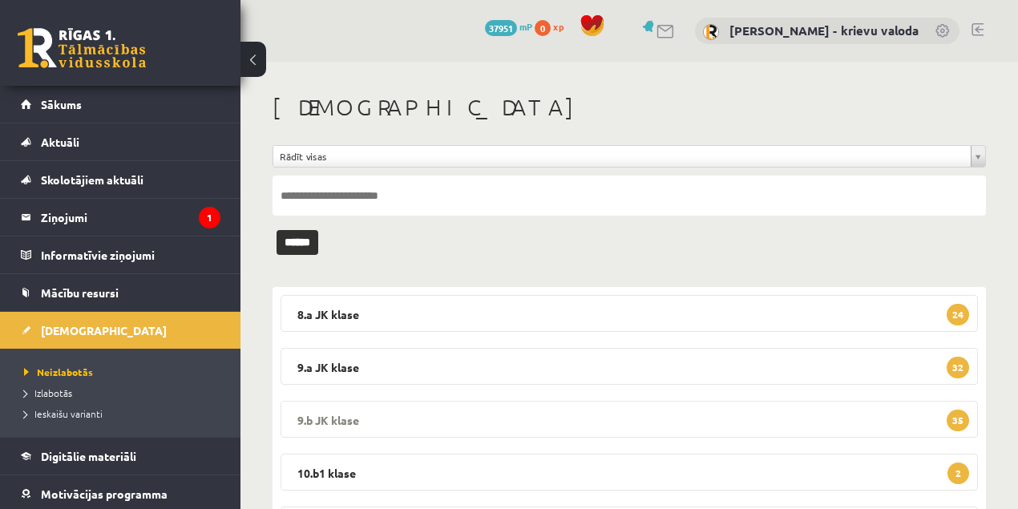
scroll to position [89, 0]
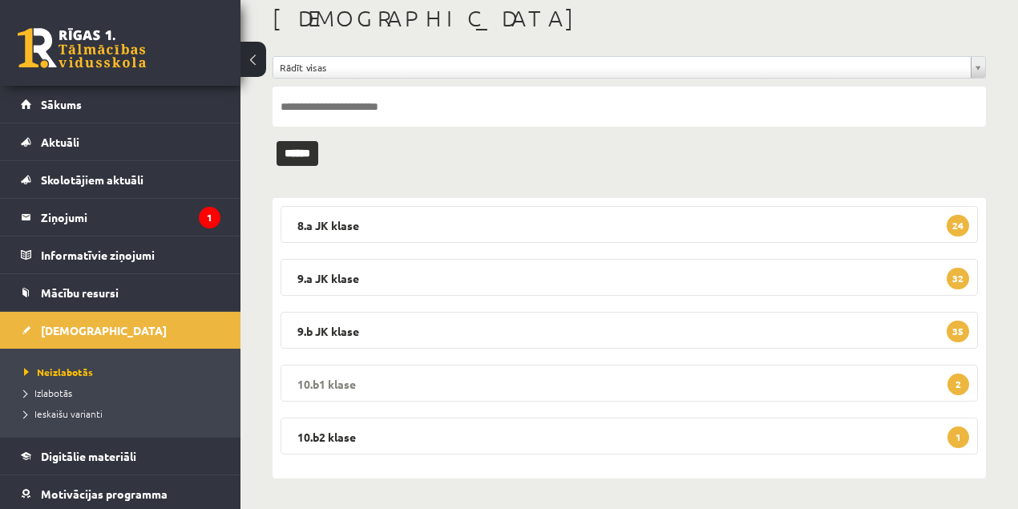
click at [336, 385] on legend "10.b1 klase 2" at bounding box center [628, 383] width 697 height 37
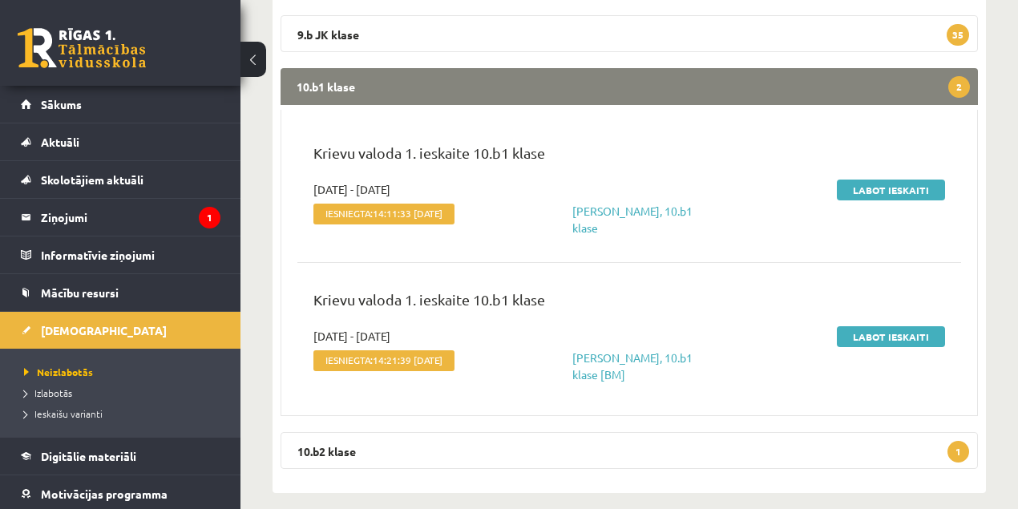
scroll to position [399, 0]
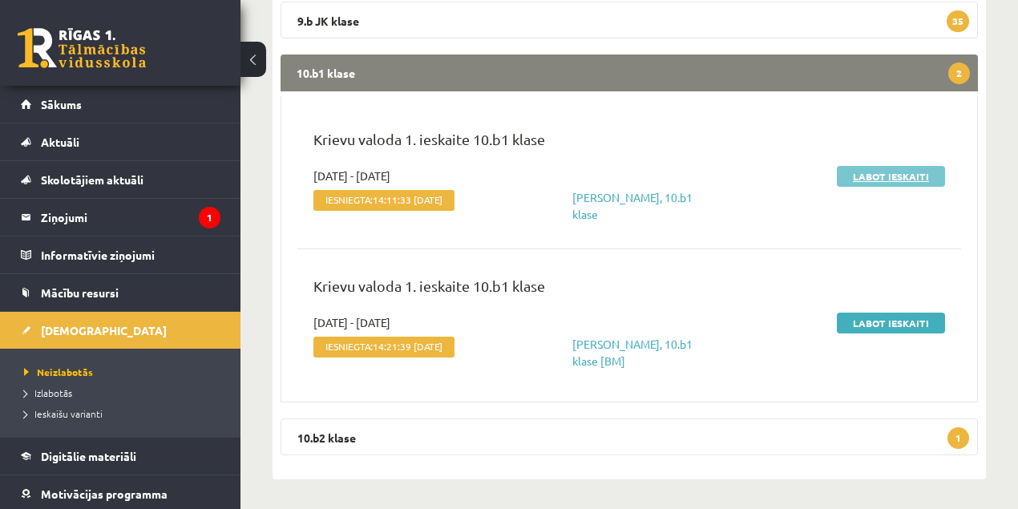
click at [902, 177] on link "Labot ieskaiti" at bounding box center [891, 176] width 108 height 21
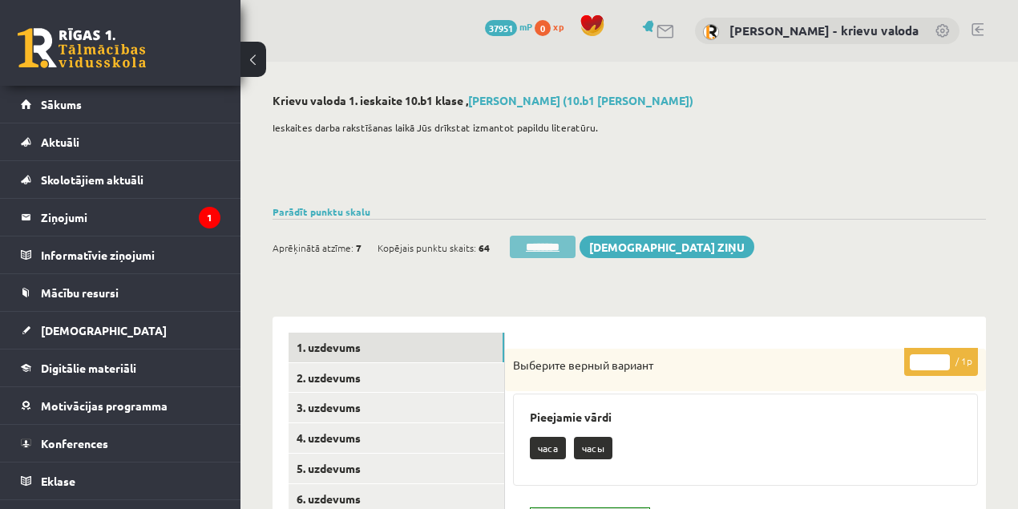
click at [558, 249] on input "********" at bounding box center [543, 247] width 66 height 22
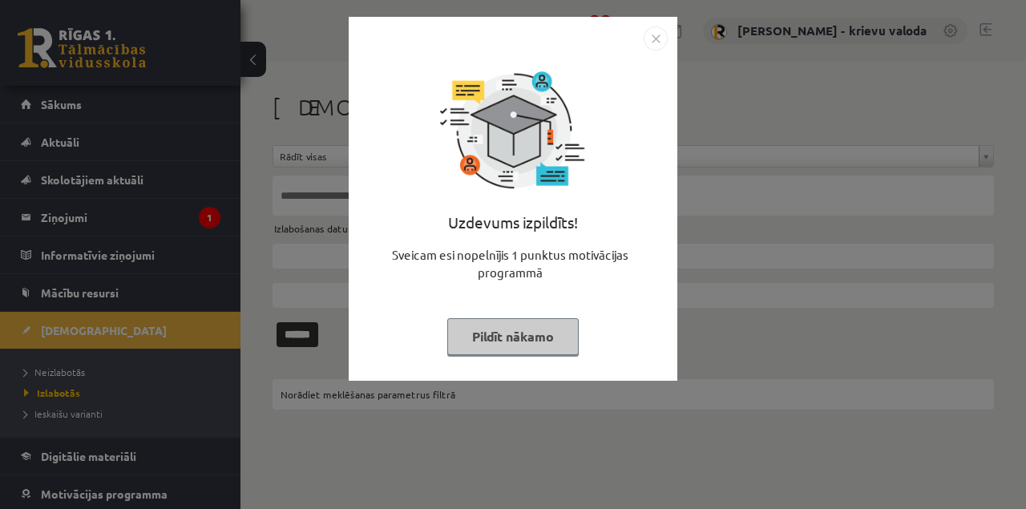
click at [511, 337] on button "Pildīt nākamo" at bounding box center [512, 336] width 131 height 37
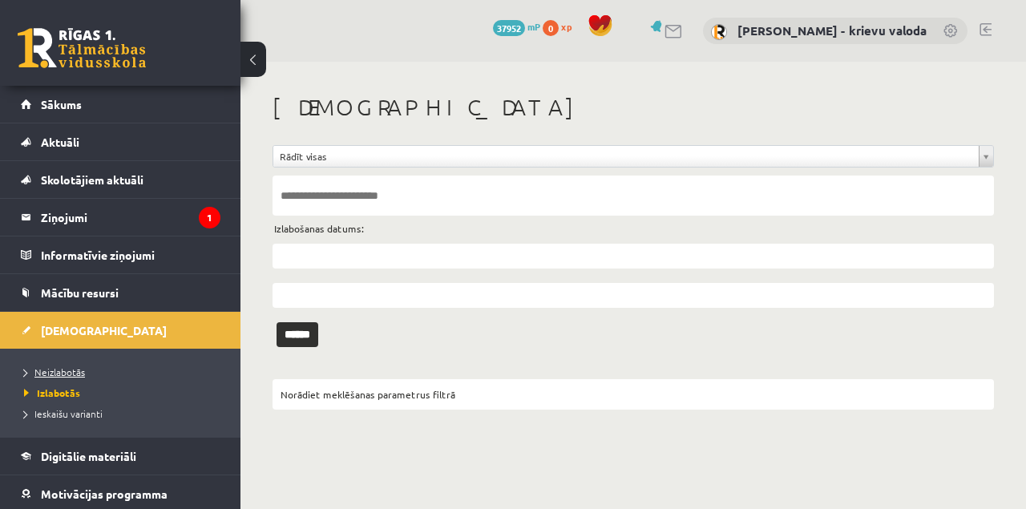
click at [62, 370] on span "Neizlabotās" at bounding box center [54, 371] width 61 height 13
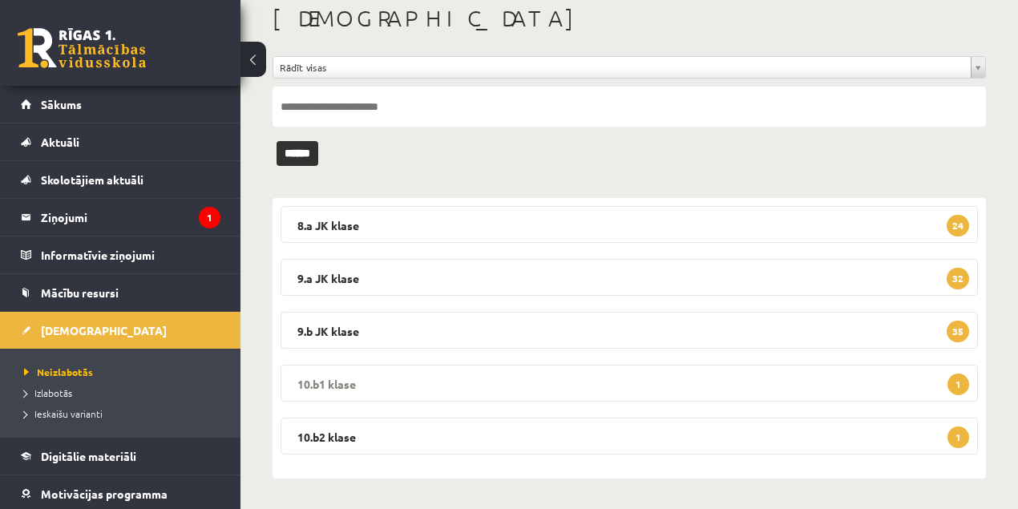
click at [333, 380] on legend "10.b1 klase 1" at bounding box center [628, 383] width 697 height 37
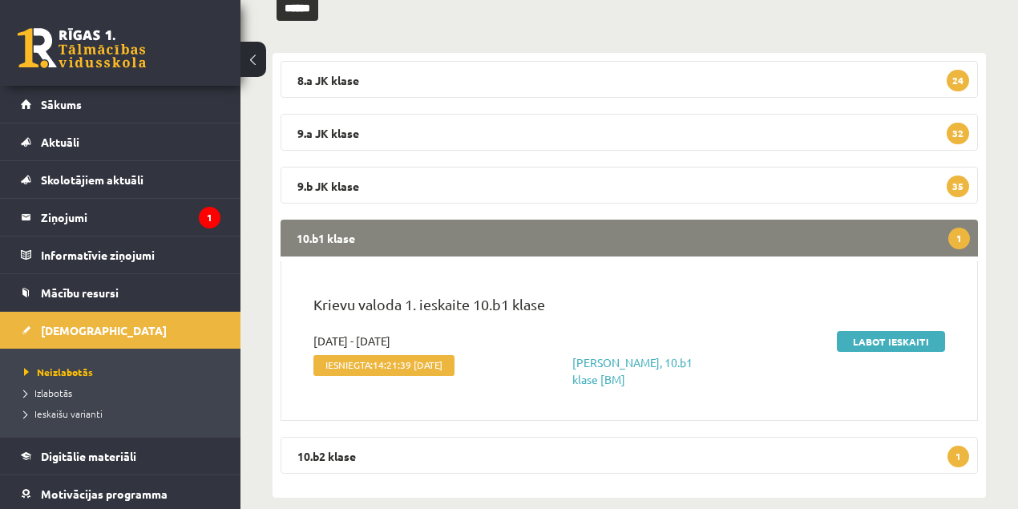
scroll to position [253, 0]
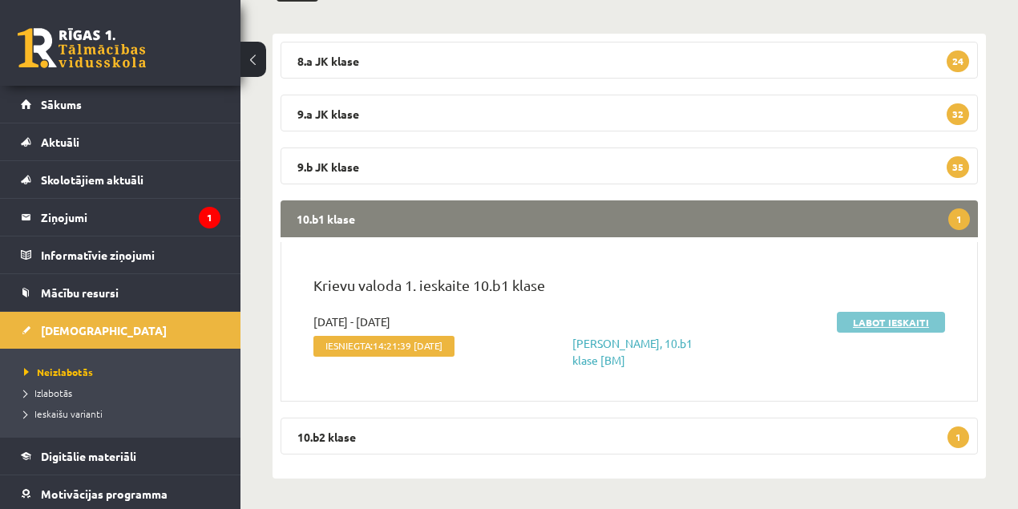
click at [878, 325] on link "Labot ieskaiti" at bounding box center [891, 322] width 108 height 21
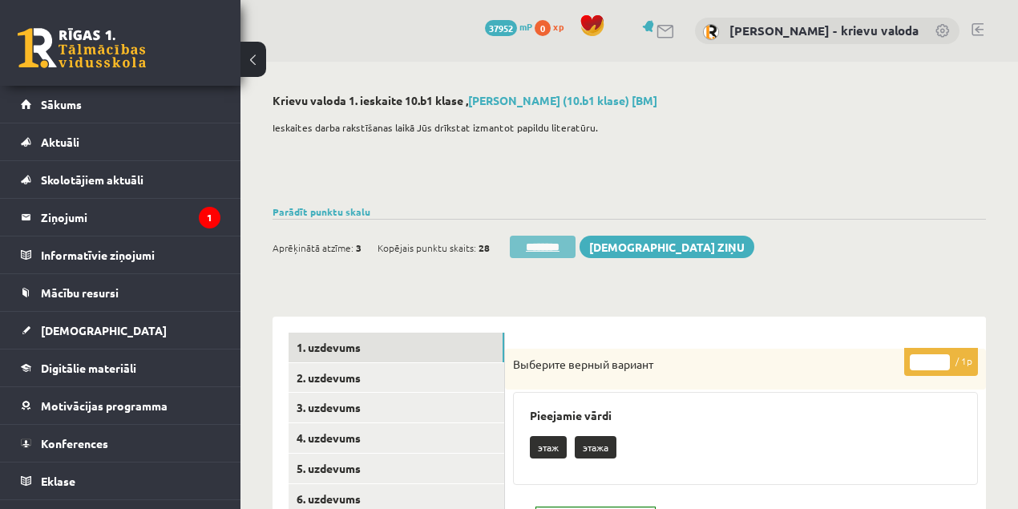
click at [546, 246] on input "********" at bounding box center [543, 247] width 66 height 22
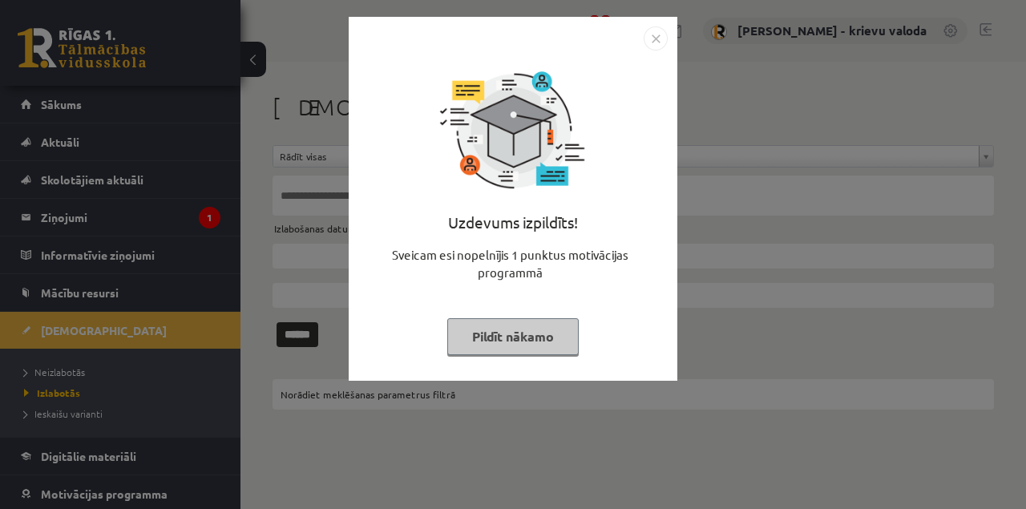
click at [519, 341] on button "Pildīt nākamo" at bounding box center [512, 336] width 131 height 37
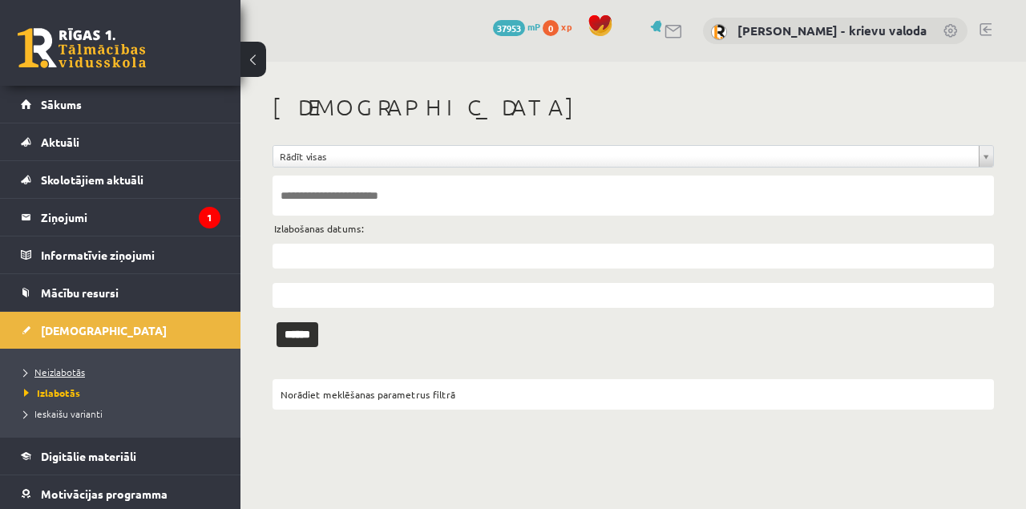
click at [70, 369] on span "Neizlabotās" at bounding box center [54, 371] width 61 height 13
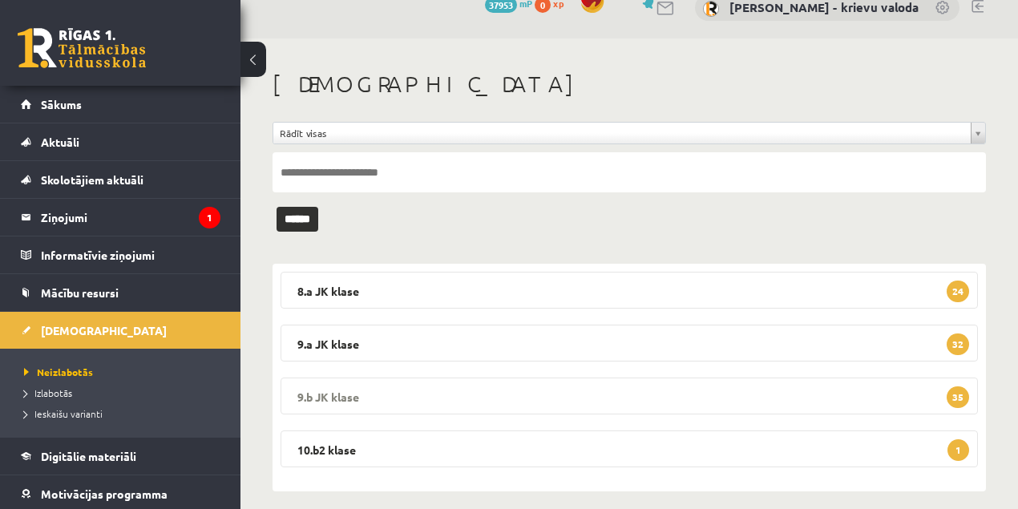
scroll to position [36, 0]
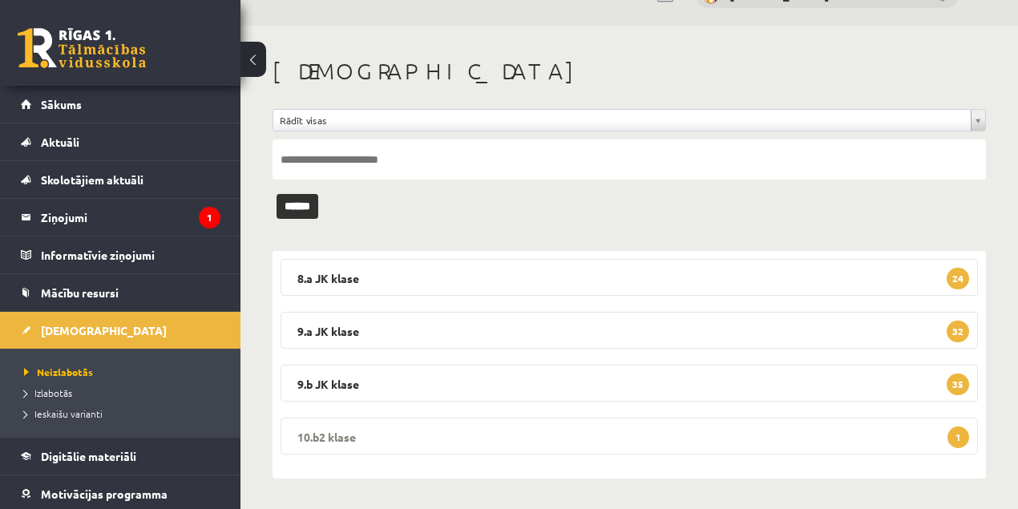
click at [330, 434] on legend "10.b2 klase 1" at bounding box center [628, 435] width 697 height 37
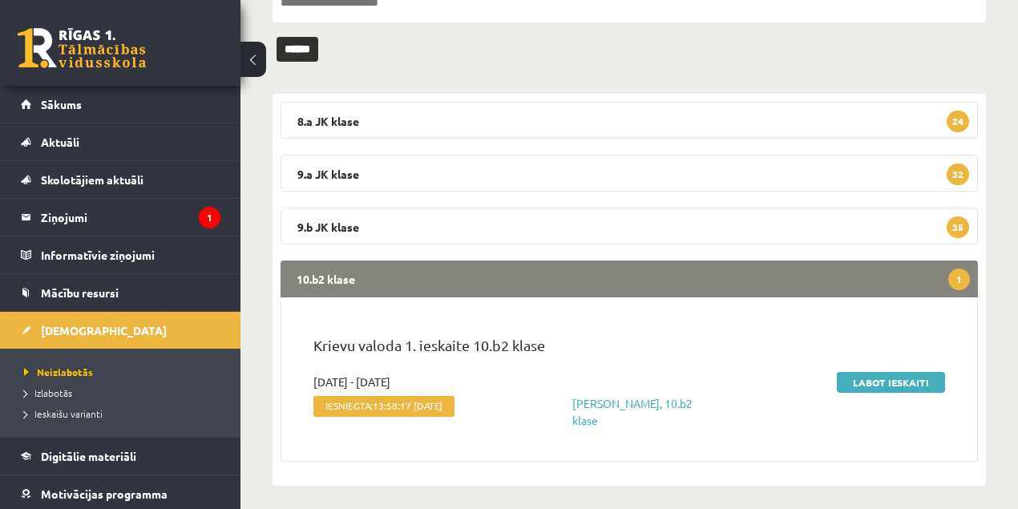
scroll to position [200, 0]
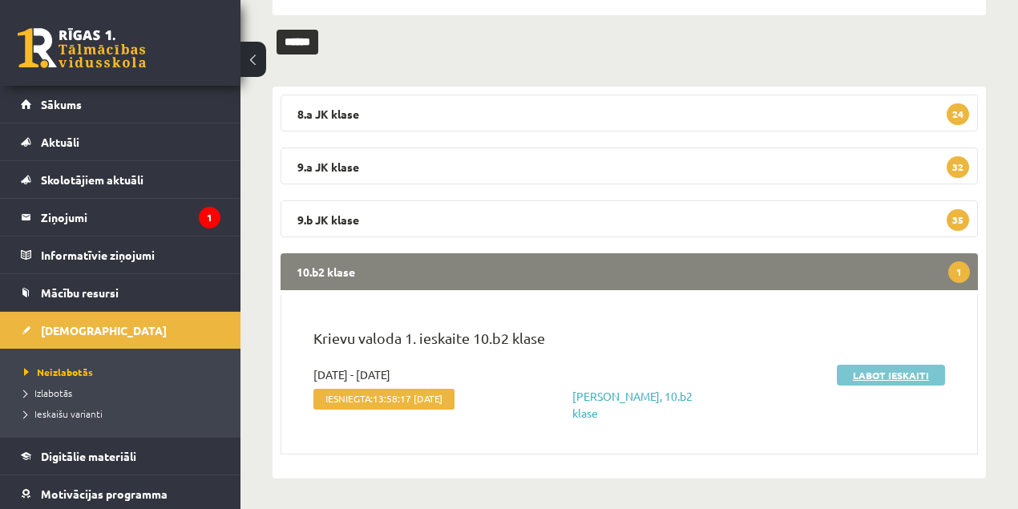
click at [875, 373] on link "Labot ieskaiti" at bounding box center [891, 375] width 108 height 21
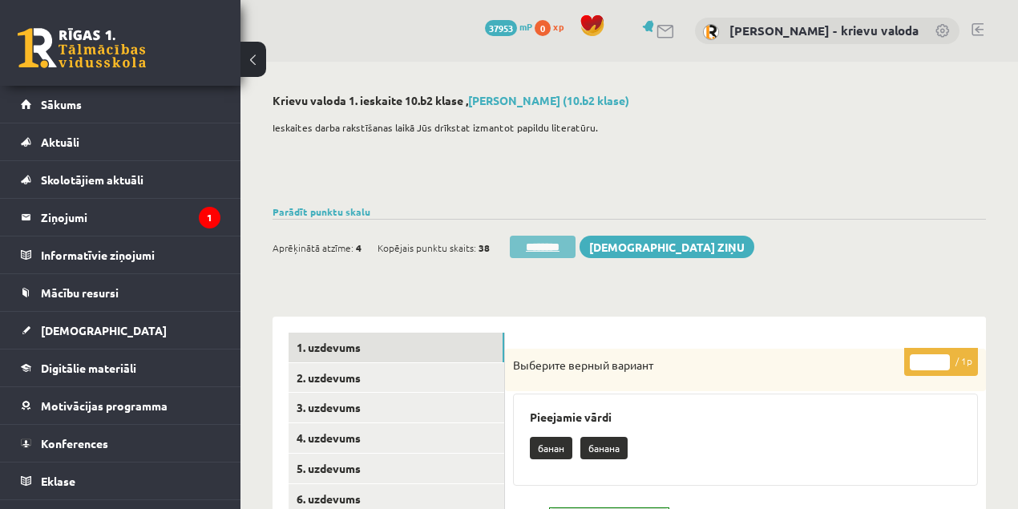
click at [551, 247] on input "********" at bounding box center [543, 247] width 66 height 22
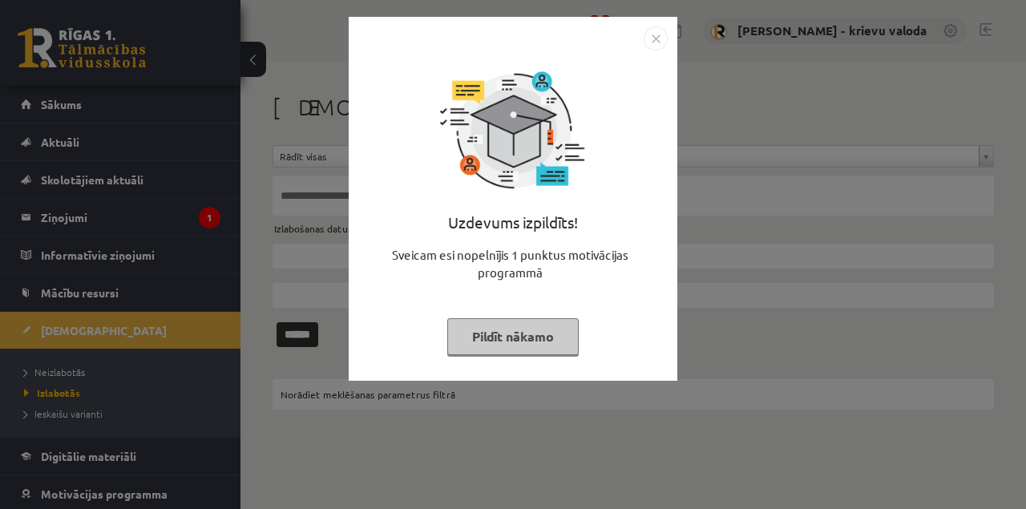
click at [499, 341] on button "Pildīt nākamo" at bounding box center [512, 336] width 131 height 37
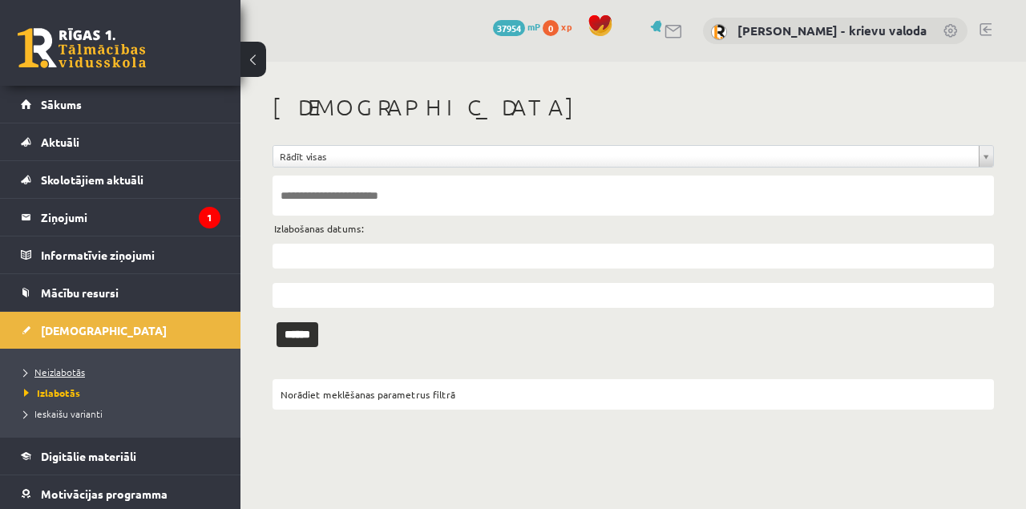
click at [71, 373] on span "Neizlabotās" at bounding box center [54, 371] width 61 height 13
